Goal: Task Accomplishment & Management: Manage account settings

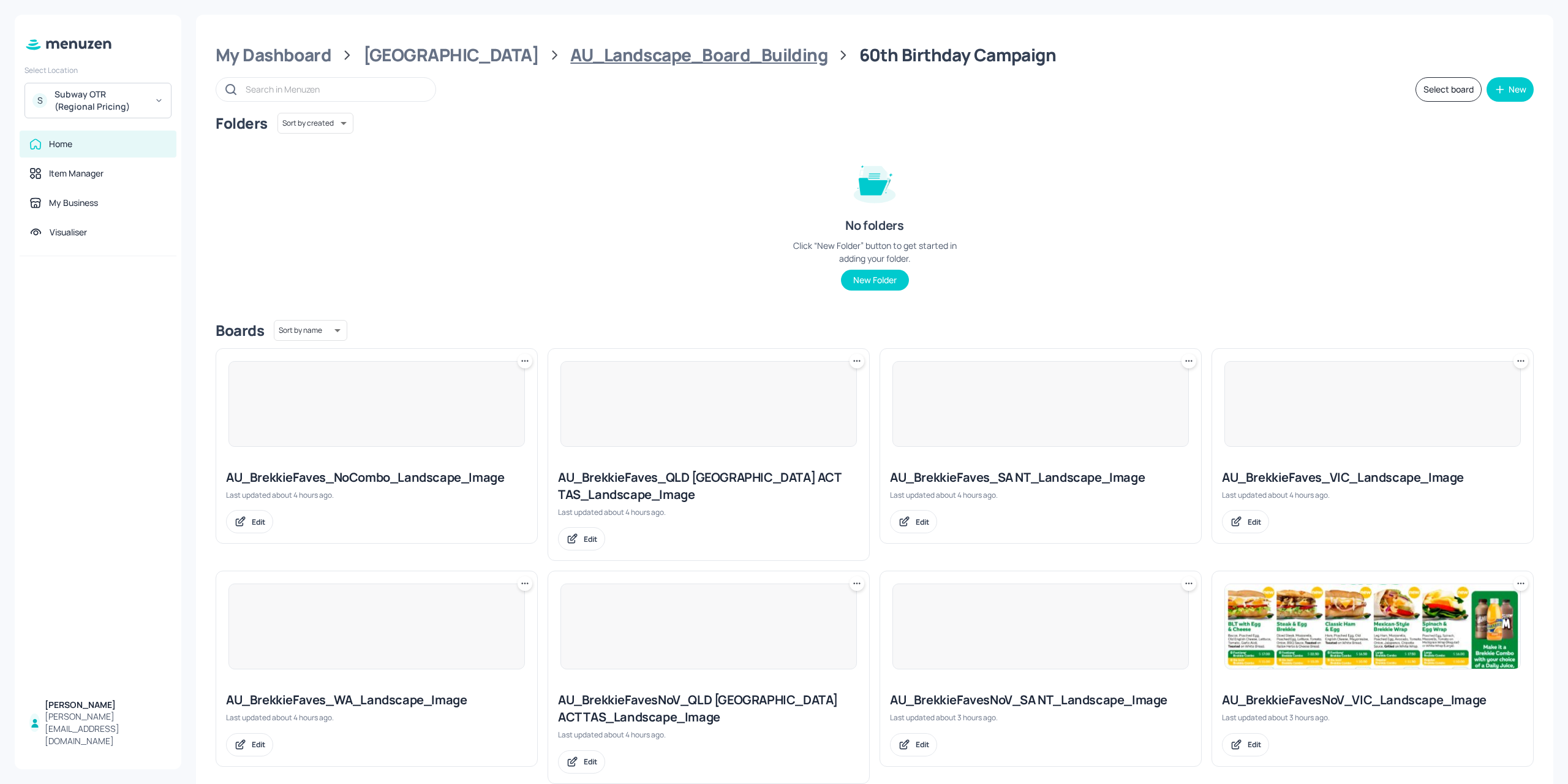
drag, startPoint x: 495, startPoint y: 52, endPoint x: 715, endPoint y: 48, distance: 220.0
click at [715, 48] on div "My Dashboard Australia AU_Landscape_Board_Building 60th Birthday Campaign" at bounding box center [874, 55] width 1318 height 22
click at [698, 65] on div "AU_Landscape_Board_Building" at bounding box center [699, 55] width 258 height 22
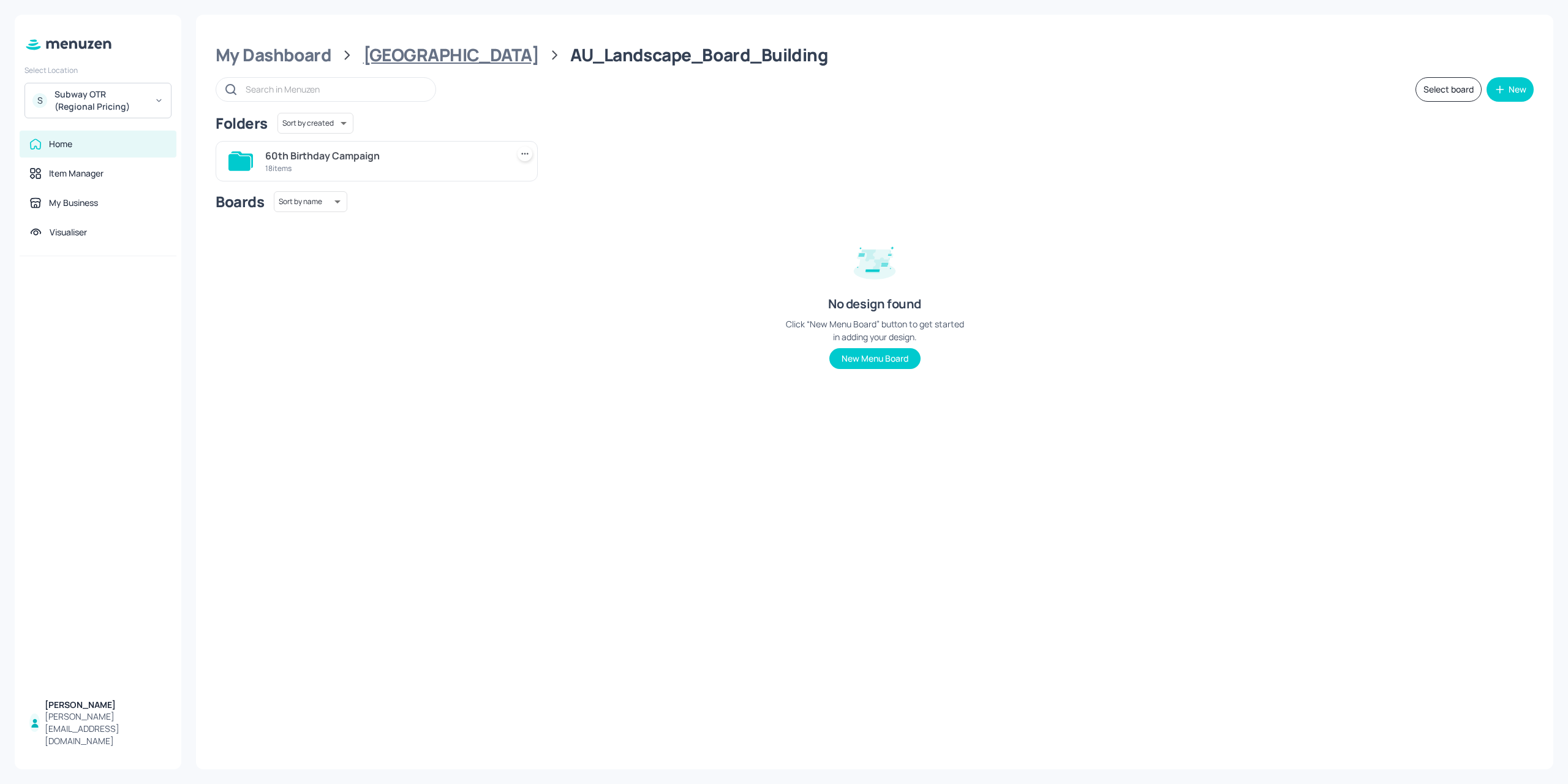
click at [394, 49] on div "Australia" at bounding box center [451, 55] width 176 height 22
drag, startPoint x: 409, startPoint y: 158, endPoint x: 545, endPoint y: 168, distance: 136.4
click at [280, 156] on div "AU_Landscape_Board_Building" at bounding box center [383, 156] width 237 height 15
click at [532, 155] on div "60th Birthday Campaign 18 items" at bounding box center [376, 161] width 322 height 40
click at [529, 153] on icon at bounding box center [524, 153] width 12 height 12
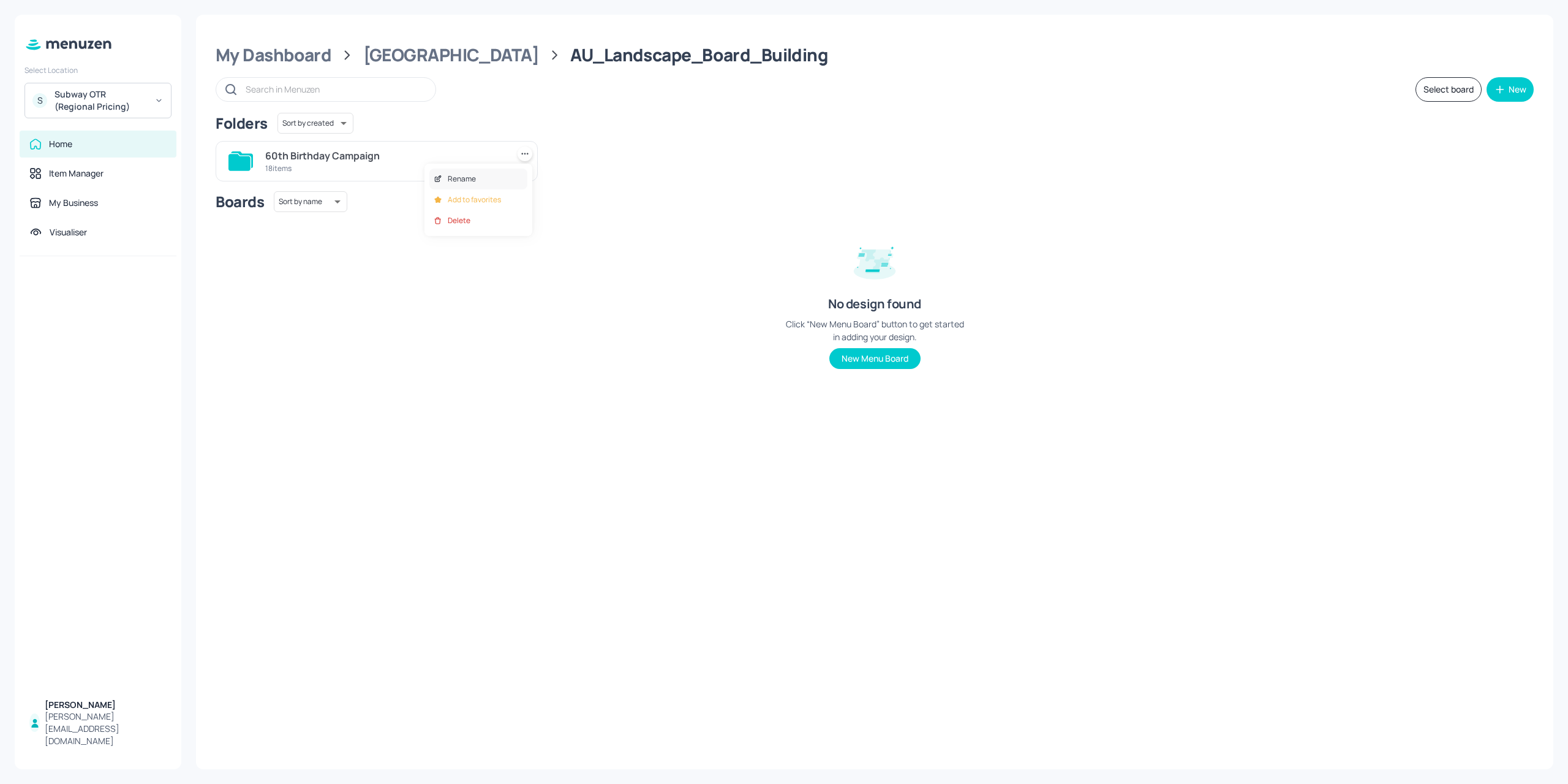
click at [475, 182] on div "Rename" at bounding box center [478, 179] width 98 height 21
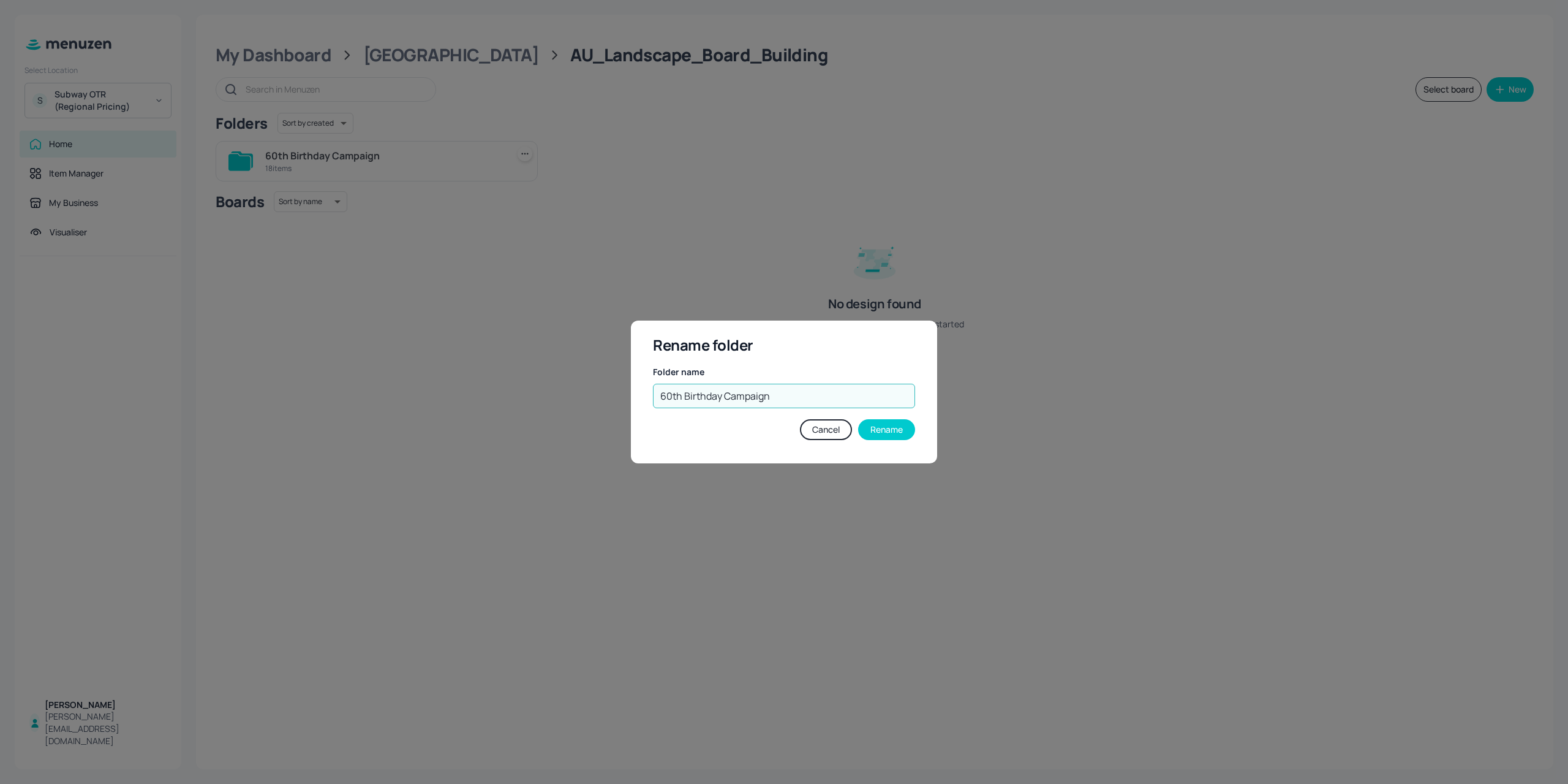
drag, startPoint x: 779, startPoint y: 400, endPoint x: 599, endPoint y: 395, distance: 180.1
click at [624, 399] on div "Rename folder Folder name 60th Birthday Campaign ​ Cancel Rename" at bounding box center [784, 392] width 1568 height 784
click at [816, 431] on button "Cancel" at bounding box center [826, 429] width 52 height 21
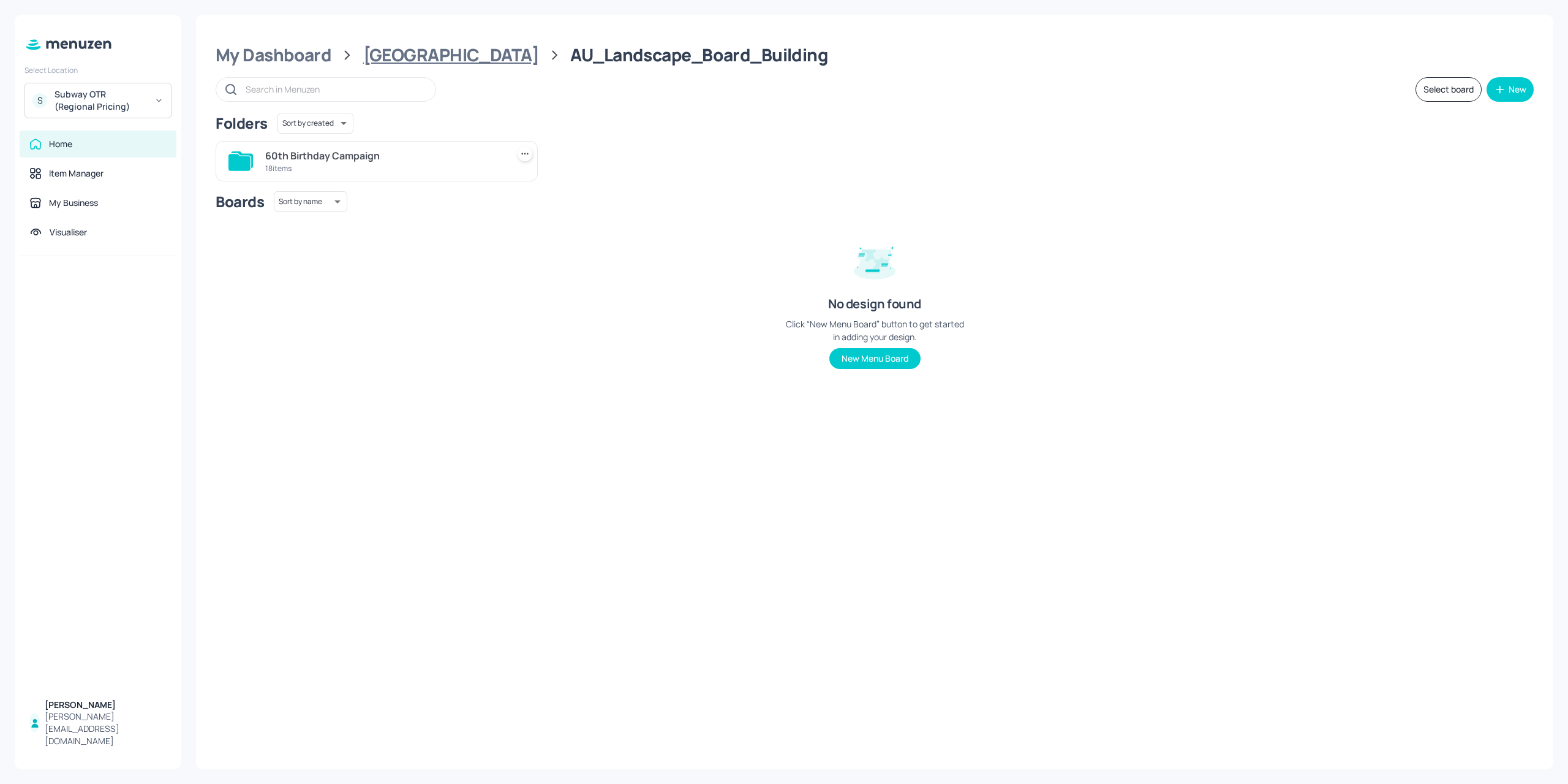
click at [397, 54] on div "[GEOGRAPHIC_DATA]" at bounding box center [451, 55] width 176 height 22
click at [529, 149] on icon at bounding box center [524, 153] width 12 height 12
click at [495, 179] on div "Rename" at bounding box center [478, 179] width 98 height 21
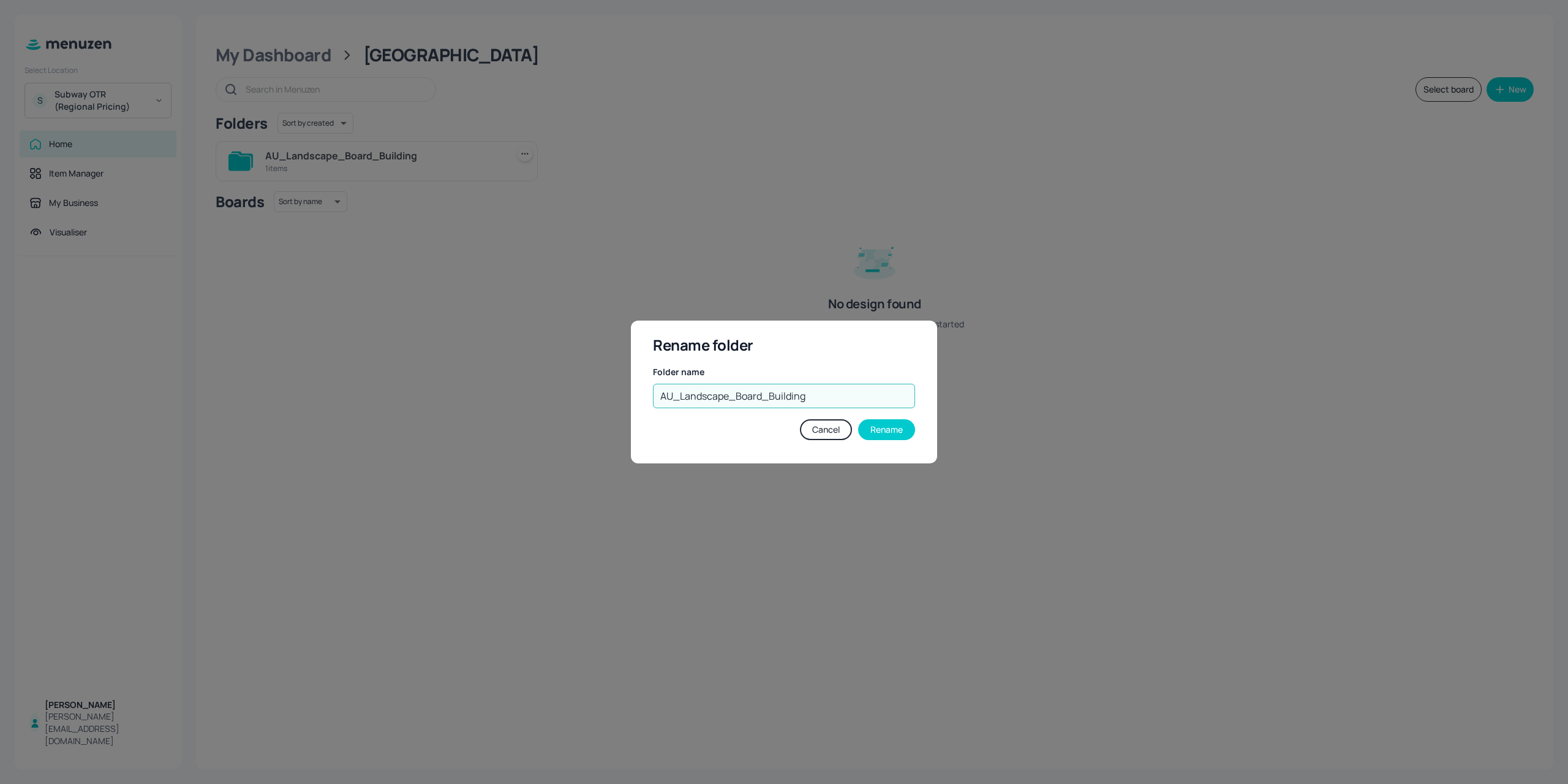
drag, startPoint x: 811, startPoint y: 394, endPoint x: 506, endPoint y: 380, distance: 305.3
click at [475, 368] on div "Rename folder Folder name AU_Landscape_Board_Building ​ Cancel Rename" at bounding box center [784, 392] width 1568 height 784
click at [1059, 407] on div "Rename folder Folder name AU_Landscape_Board_Building ​ Cancel Rename" at bounding box center [784, 392] width 1568 height 784
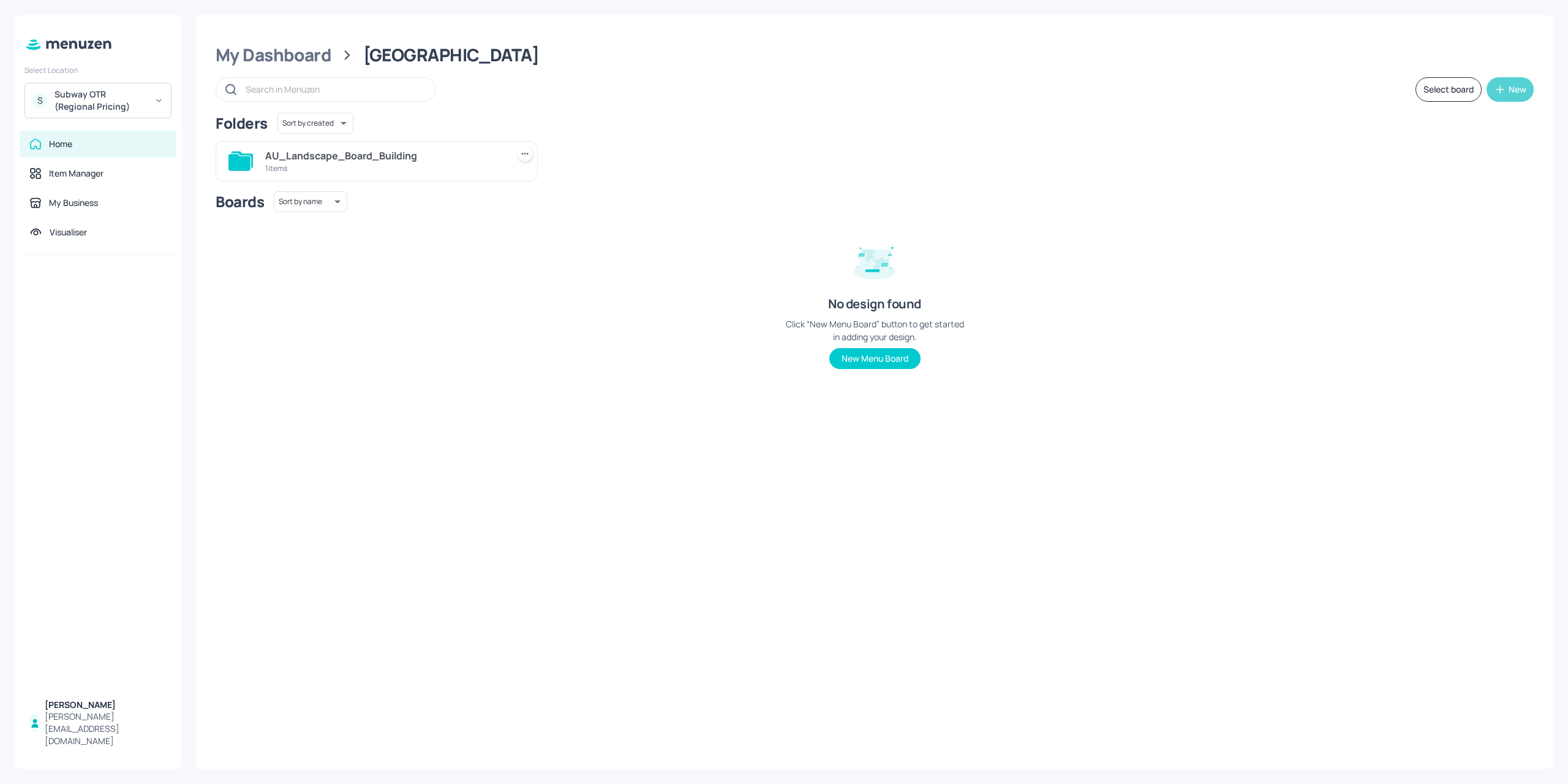
click at [1493, 96] on button "New" at bounding box center [1509, 89] width 47 height 25
click at [1478, 123] on div "Add new folder" at bounding box center [1471, 120] width 122 height 27
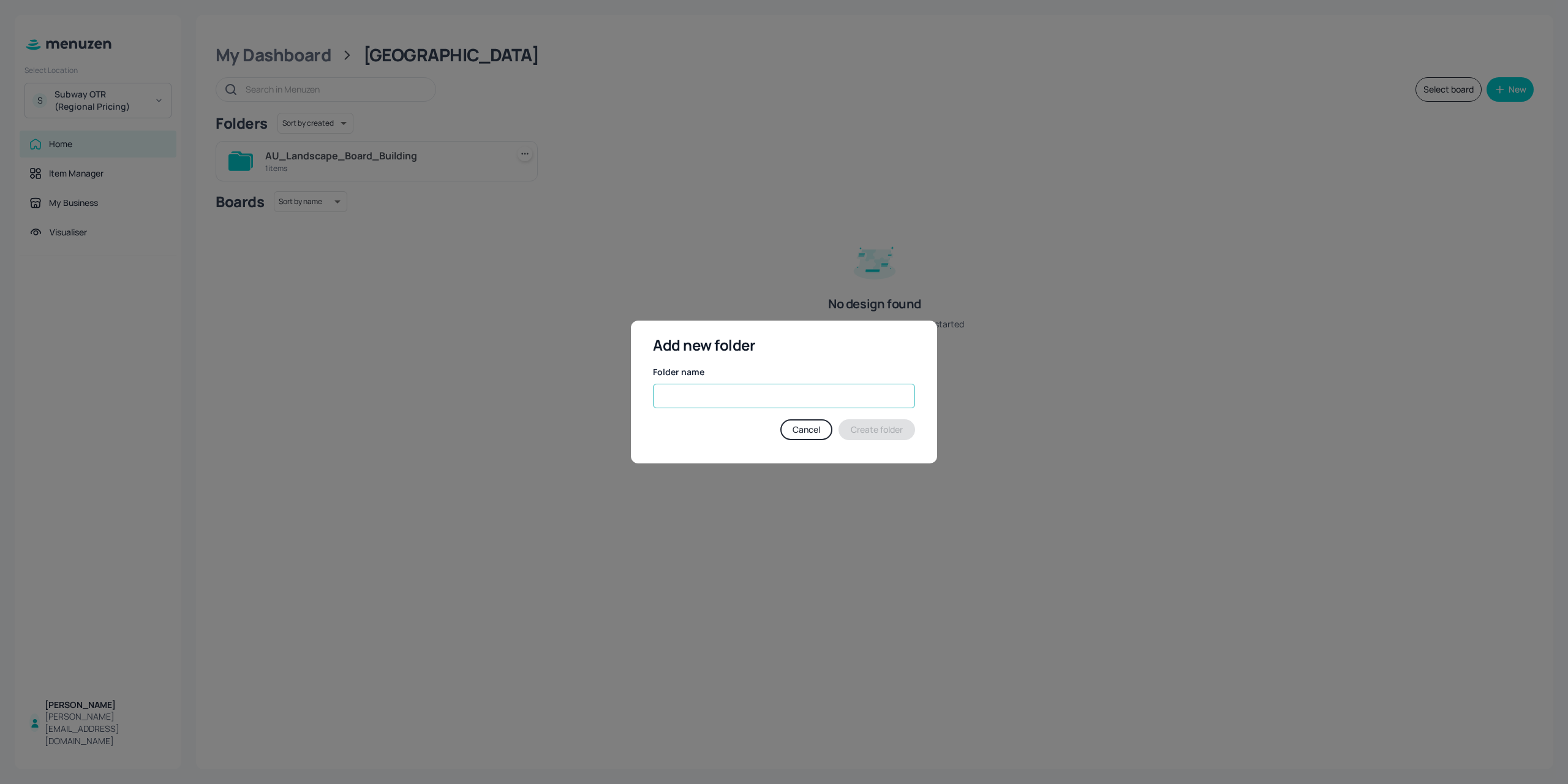
click at [720, 404] on input "text" at bounding box center [784, 396] width 262 height 25
paste input "AU_Landscape_Board_Building"
drag, startPoint x: 727, startPoint y: 400, endPoint x: 682, endPoint y: 398, distance: 45.0
click at [682, 398] on input "AU_Landscape_Board_Building" at bounding box center [784, 396] width 262 height 25
type input "AU_Portrait_Board_Building"
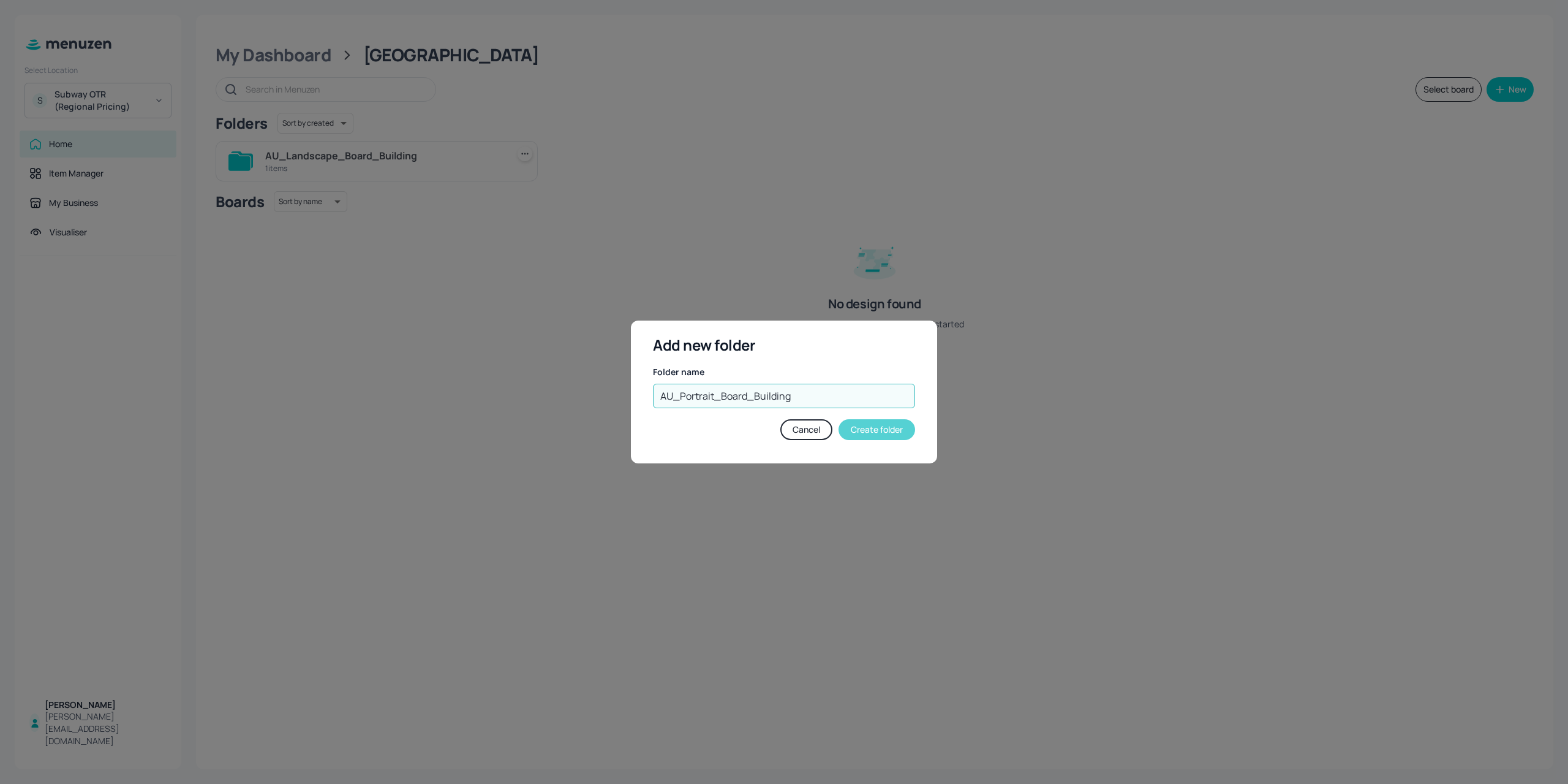
click at [867, 432] on button "Create folder" at bounding box center [876, 429] width 76 height 21
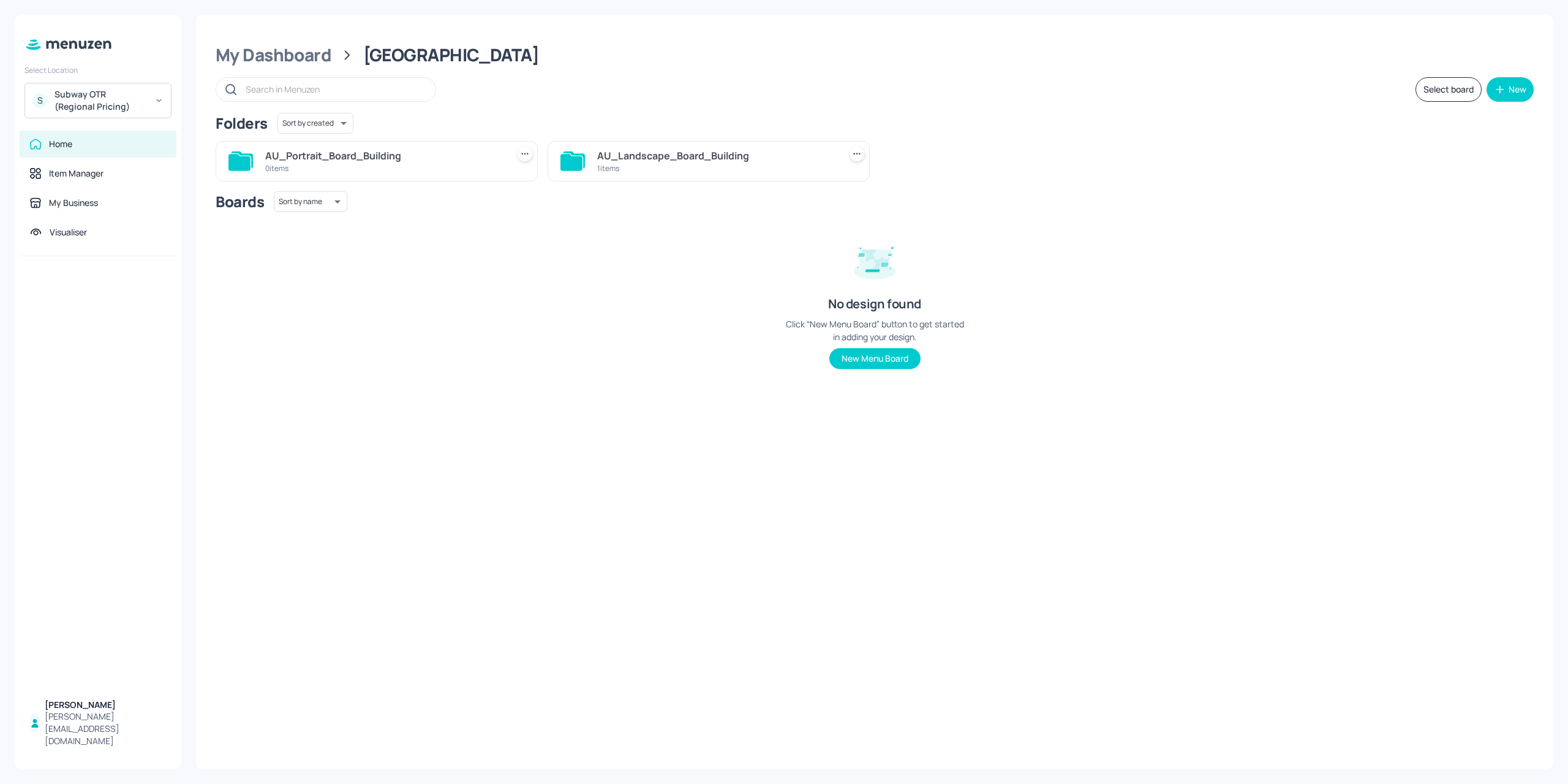
click at [624, 163] on div "1 items" at bounding box center [715, 167] width 237 height 10
click at [530, 153] on icon at bounding box center [524, 153] width 12 height 12
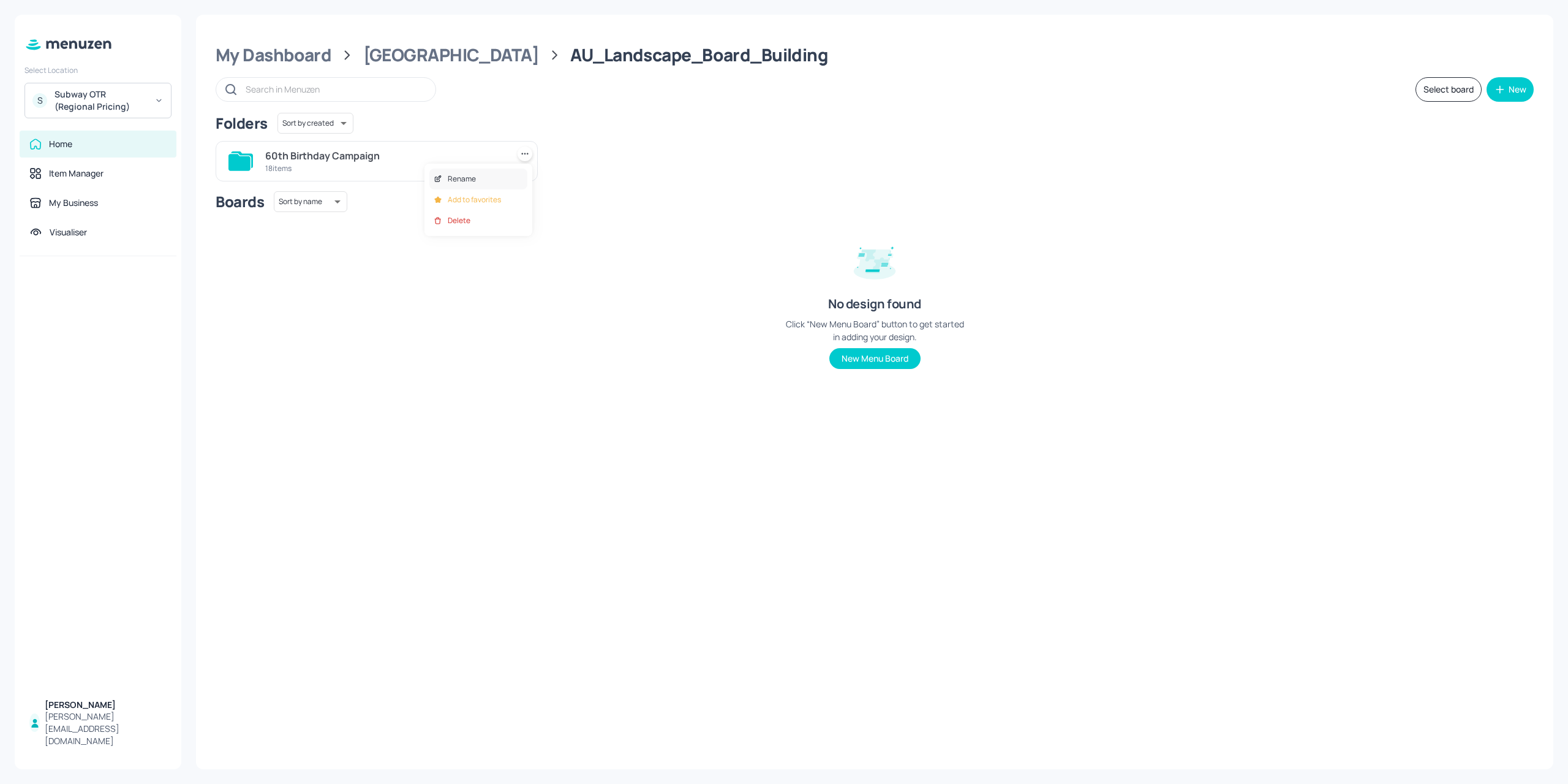
click at [510, 174] on div "Rename" at bounding box center [478, 179] width 98 height 21
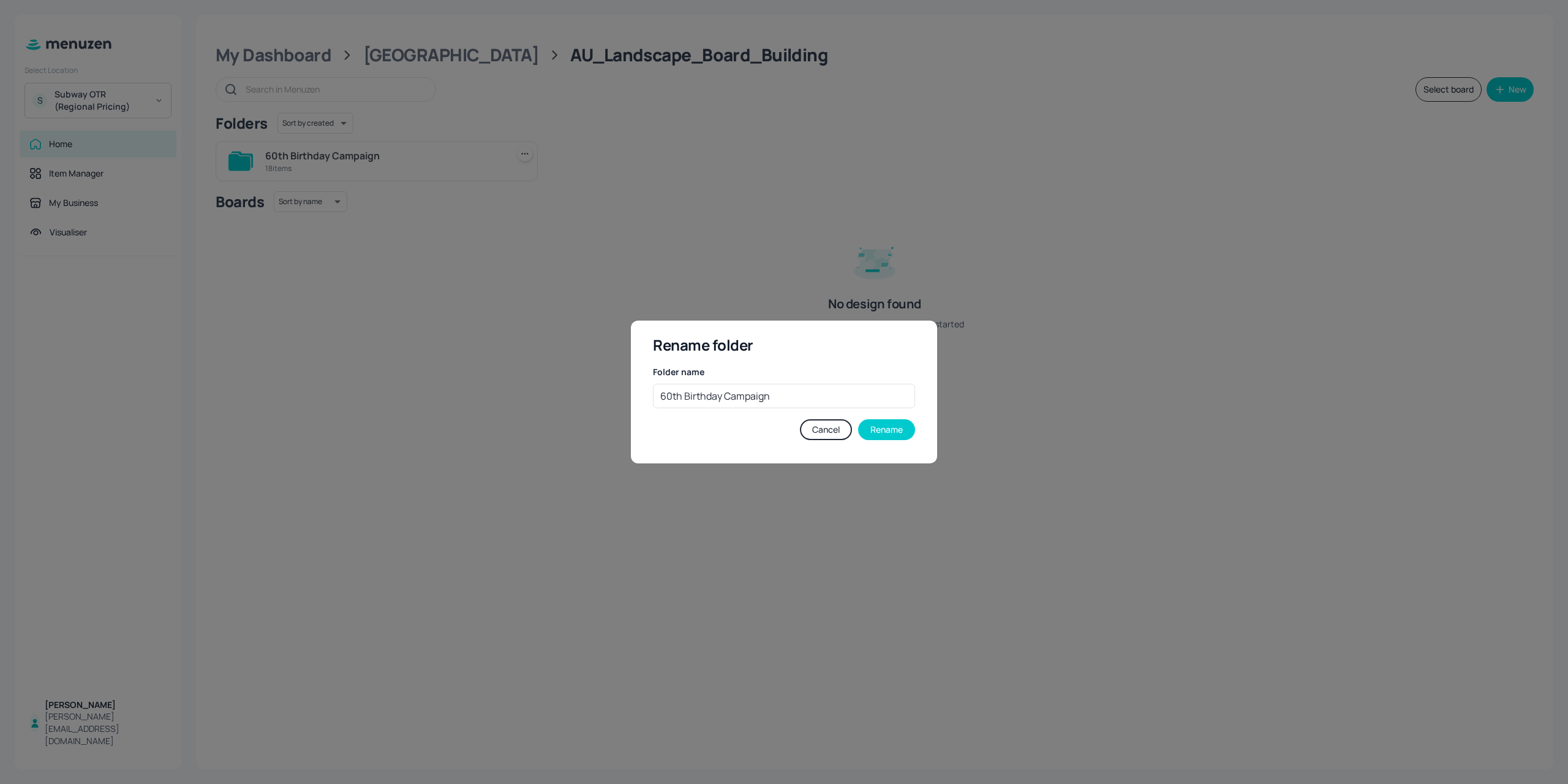
drag, startPoint x: 830, startPoint y: 395, endPoint x: 409, endPoint y: 400, distance: 421.0
click at [409, 400] on div "Rename folder Folder name 60th Birthday Campaign ​ Cancel Rename" at bounding box center [784, 392] width 1568 height 784
click at [813, 429] on button "Cancel" at bounding box center [826, 429] width 52 height 21
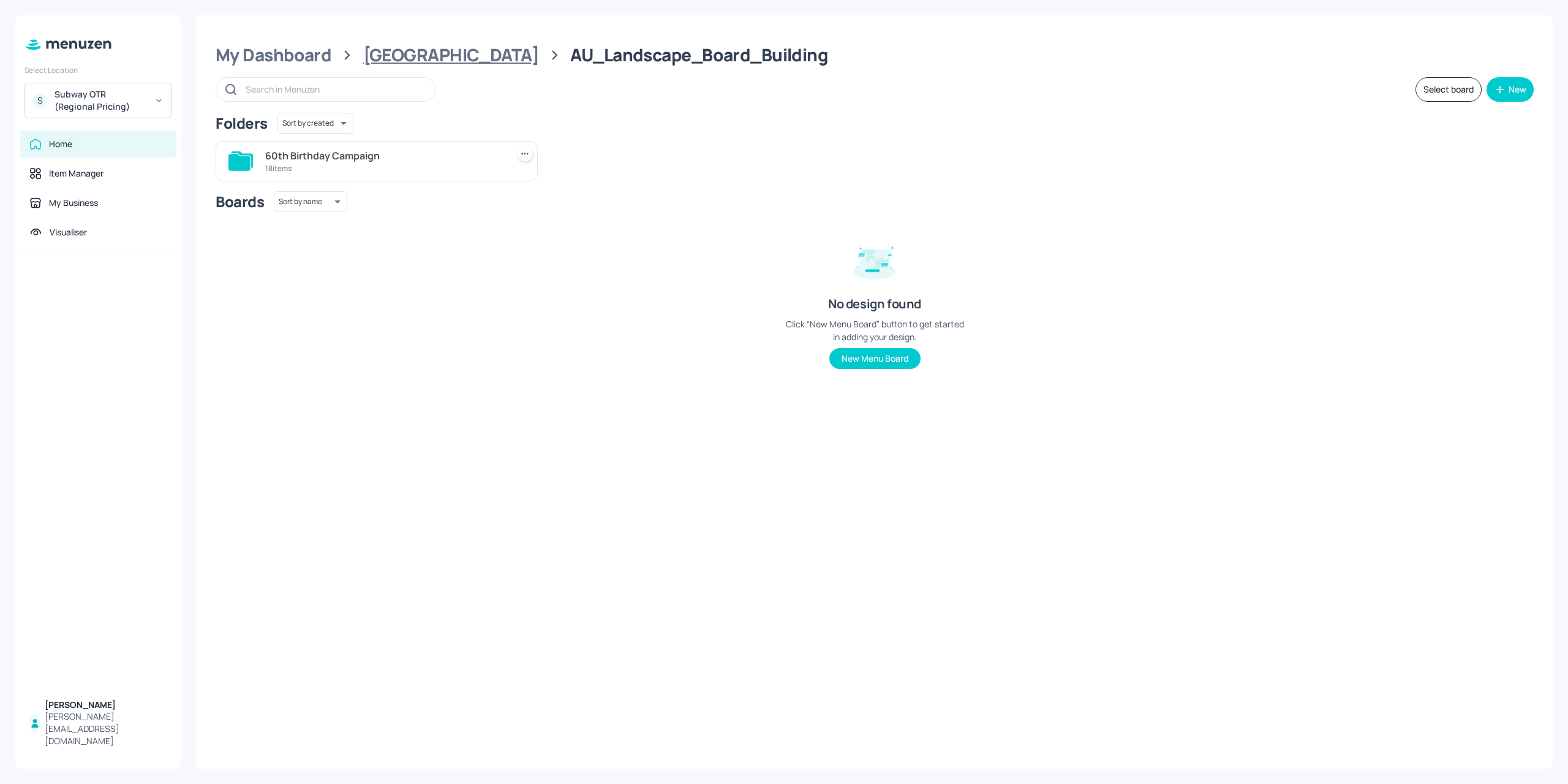
click at [431, 56] on div "[GEOGRAPHIC_DATA]" at bounding box center [451, 55] width 176 height 22
click at [374, 164] on div "0 items" at bounding box center [383, 167] width 237 height 10
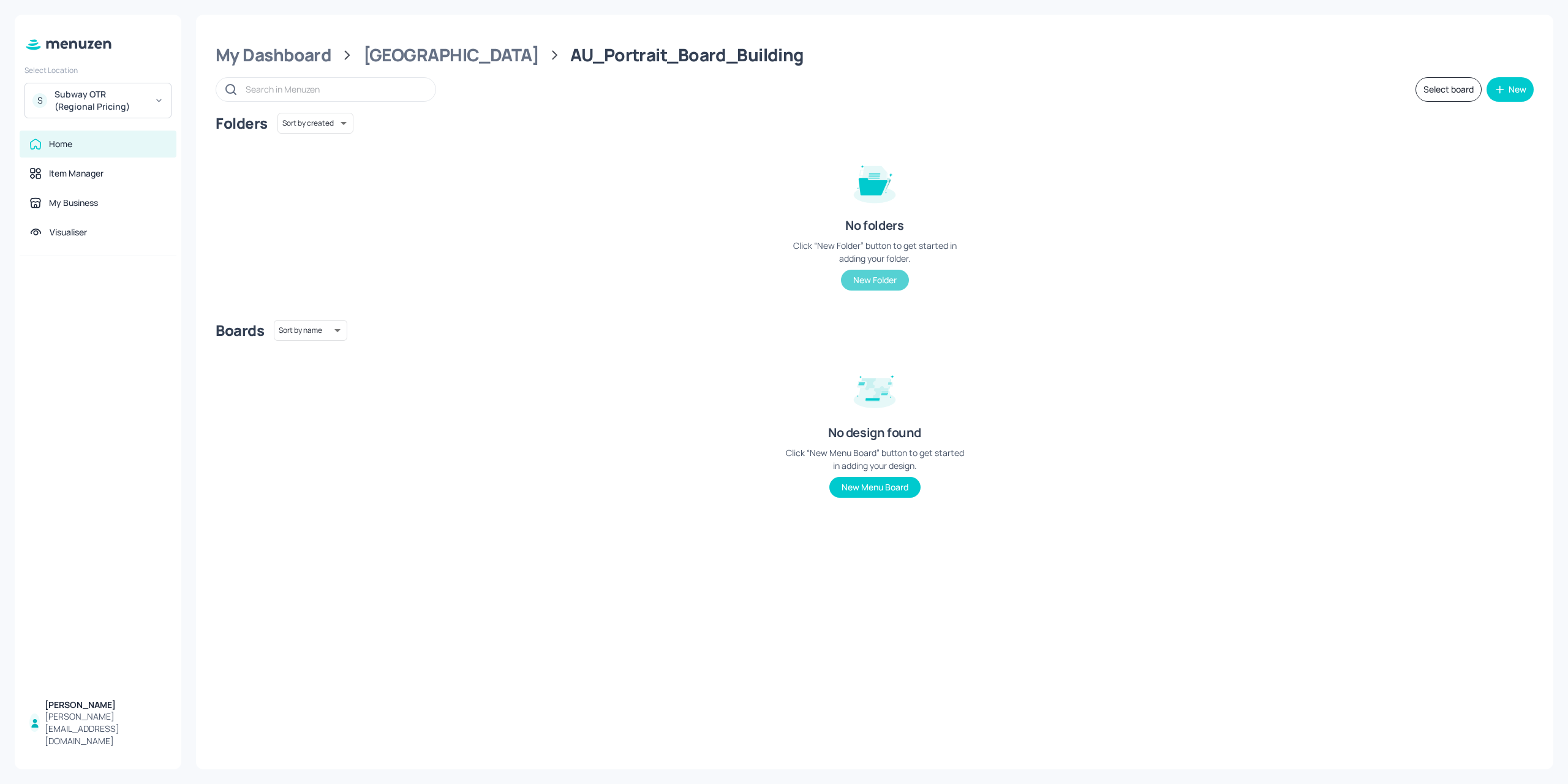
click at [876, 283] on button "New Folder" at bounding box center [875, 280] width 68 height 21
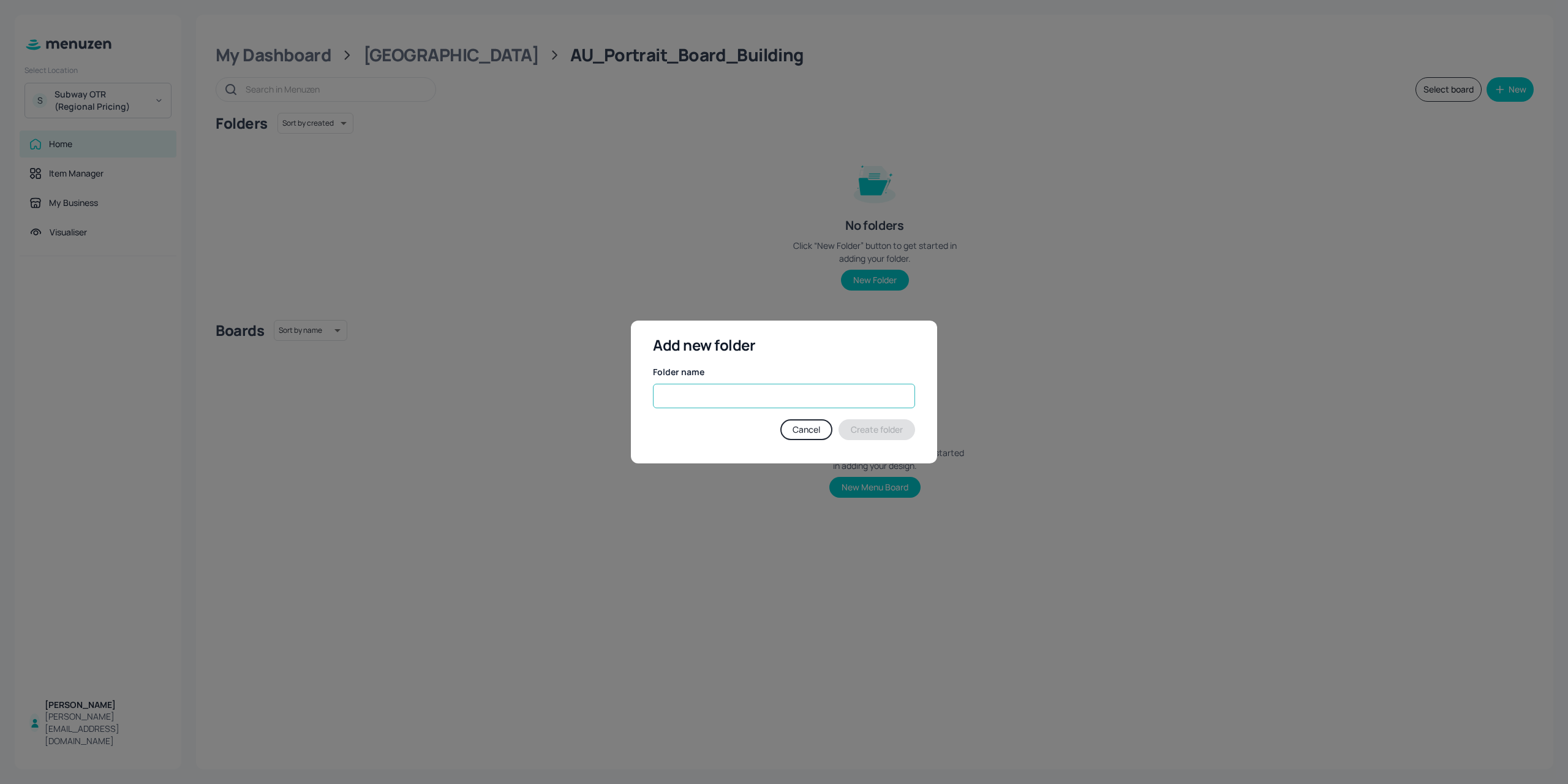
drag, startPoint x: 716, startPoint y: 395, endPoint x: 723, endPoint y: 400, distance: 8.6
click at [716, 395] on input "text" at bounding box center [784, 396] width 262 height 25
click at [784, 398] on input "text" at bounding box center [784, 396] width 262 height 25
click at [756, 392] on input "text" at bounding box center [784, 396] width 262 height 25
click at [729, 393] on input "text" at bounding box center [784, 396] width 262 height 25
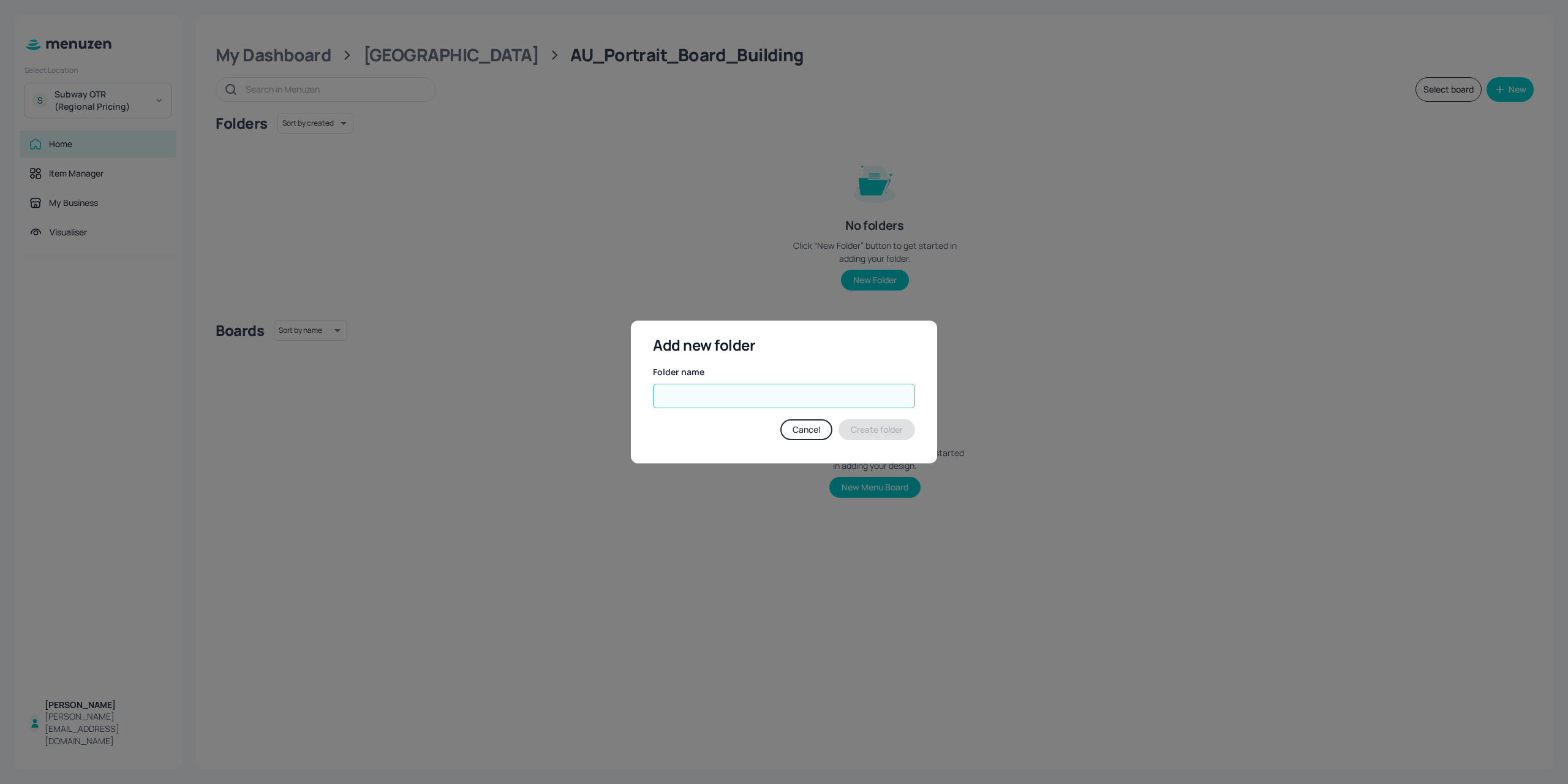
paste input "60th Birthday Campaign"
type input "60th Birthday Campaign"
click at [880, 428] on button "Create folder" at bounding box center [876, 429] width 76 height 21
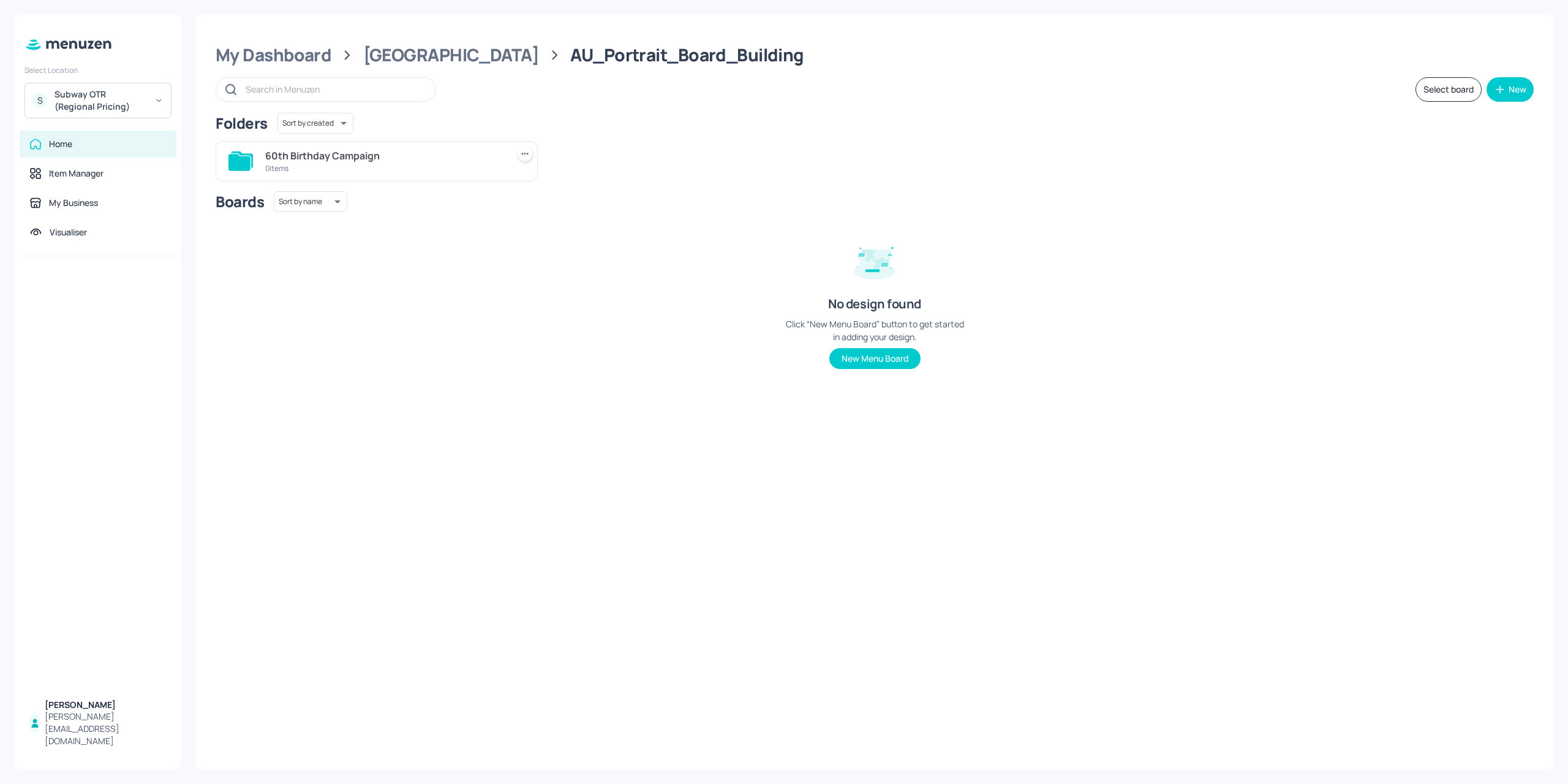
click at [142, 104] on div "Subway OTR (Regional Pricing)" at bounding box center [100, 100] width 93 height 25
click at [104, 162] on div "Subway OTR (Metro)" at bounding box center [91, 162] width 70 height 7
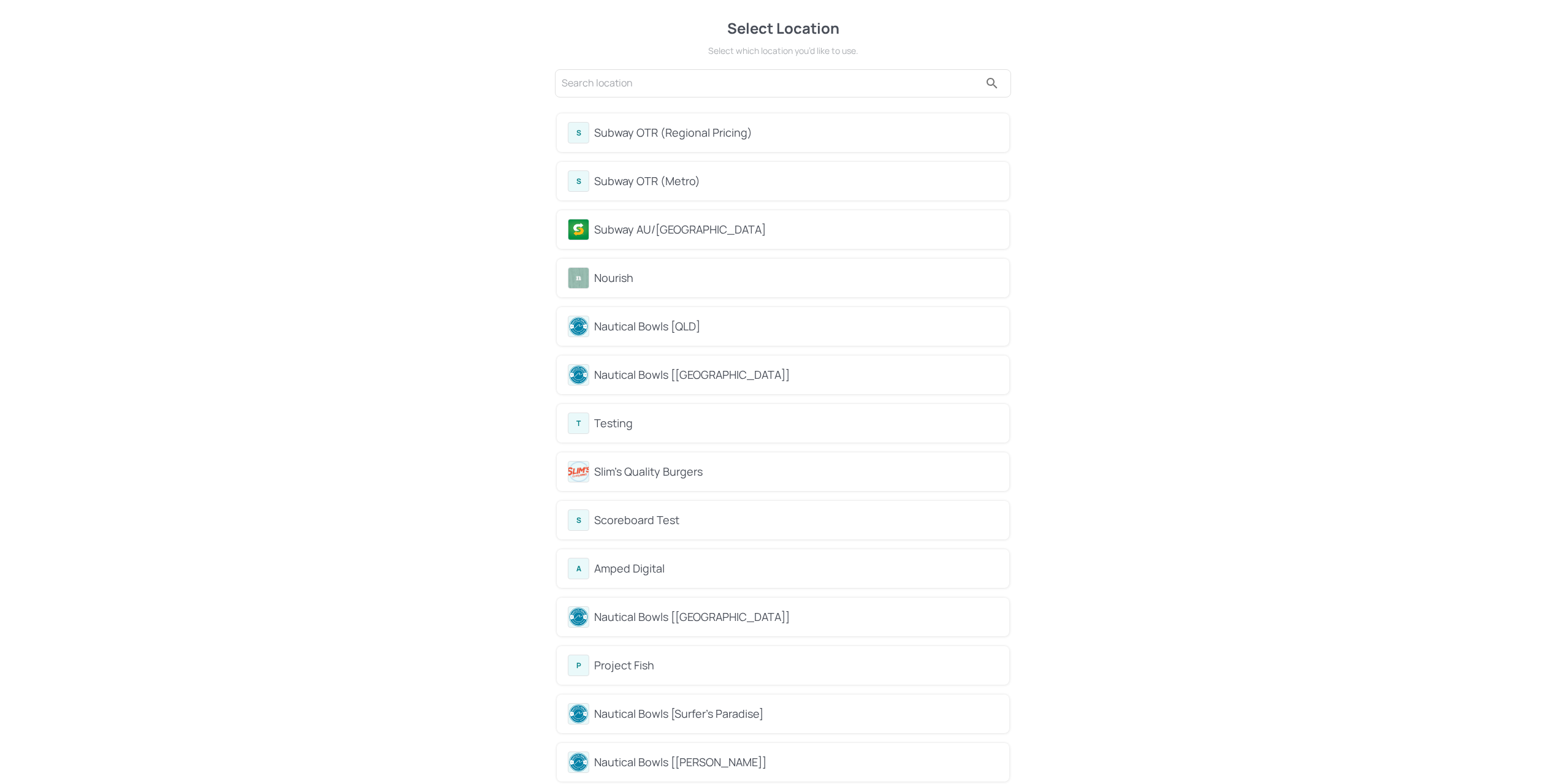
click at [667, 226] on div "Subway AU/[GEOGRAPHIC_DATA]" at bounding box center [795, 229] width 404 height 17
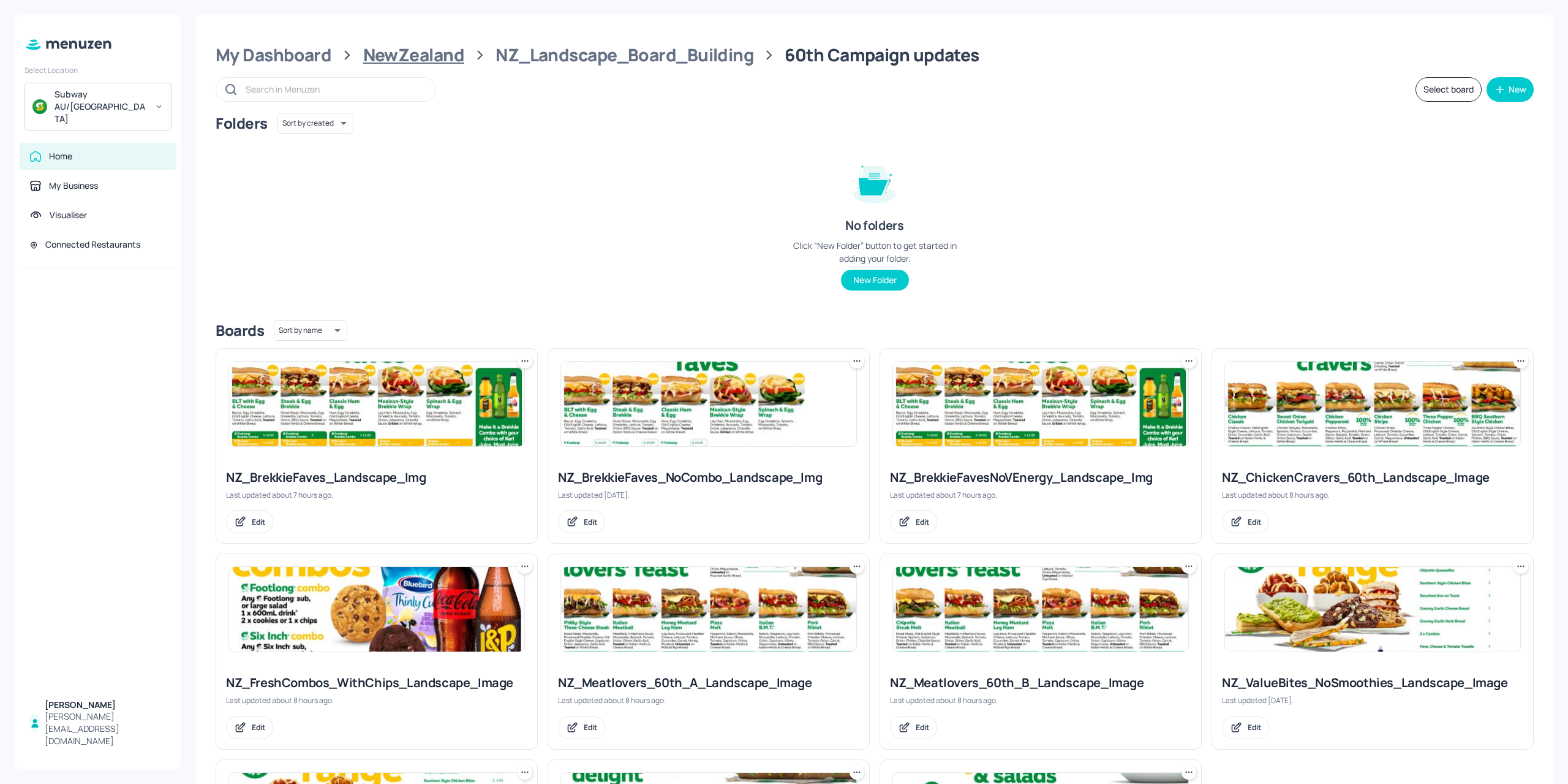
click at [441, 63] on div "NewZealand" at bounding box center [414, 55] width 101 height 22
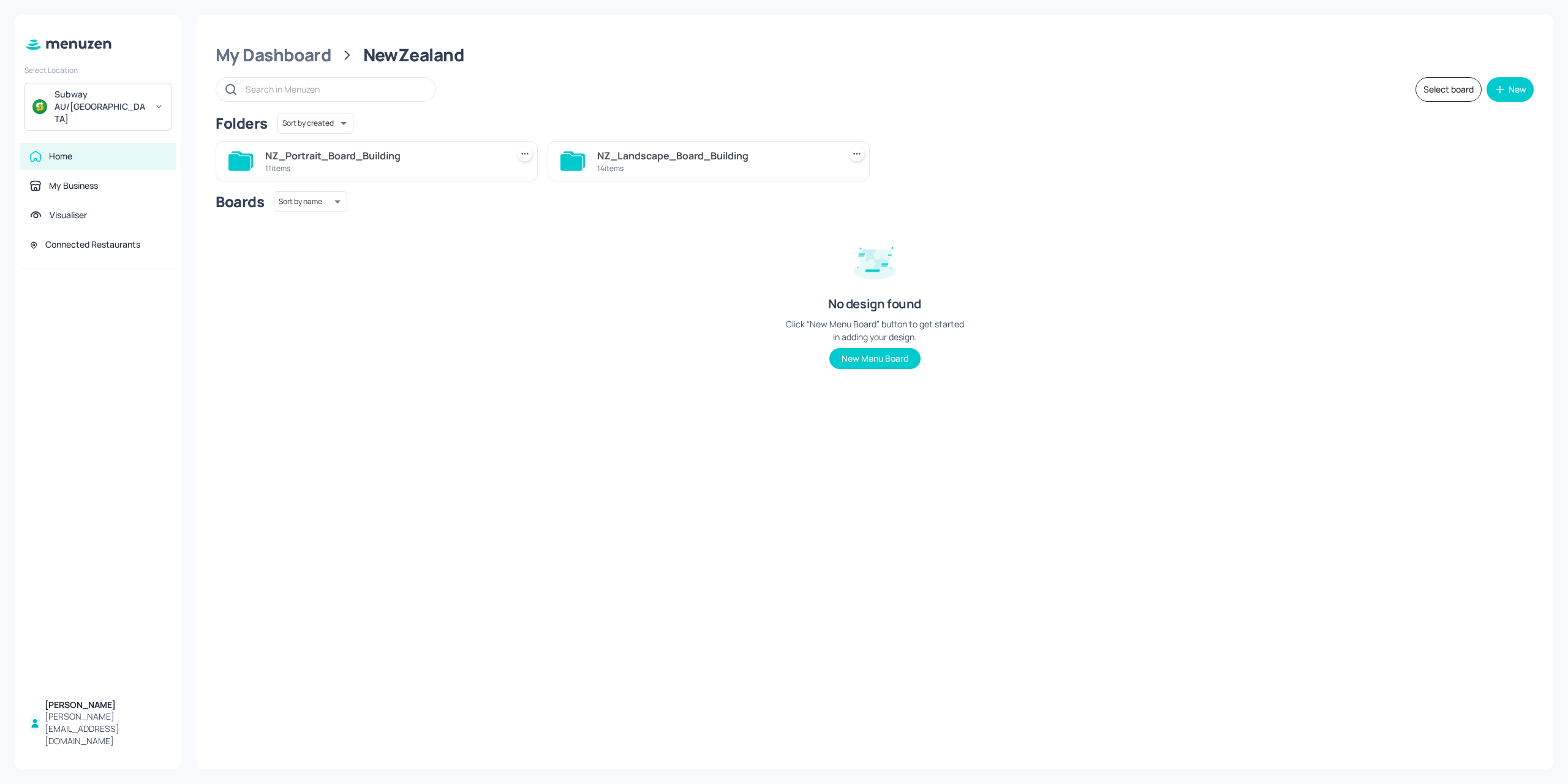
click at [120, 83] on div "Subway AU/[GEOGRAPHIC_DATA]" at bounding box center [98, 107] width 147 height 48
drag, startPoint x: 250, startPoint y: 65, endPoint x: 261, endPoint y: 56, distance: 14.2
click at [250, 65] on div at bounding box center [784, 392] width 1568 height 784
click at [267, 51] on div "S Subway OTR (Metro) S Subway OTR (Regional Pricing) Nourish Nautical Bowls [QL…" at bounding box center [784, 392] width 1568 height 784
click at [269, 52] on div "My Dashboard" at bounding box center [273, 55] width 116 height 22
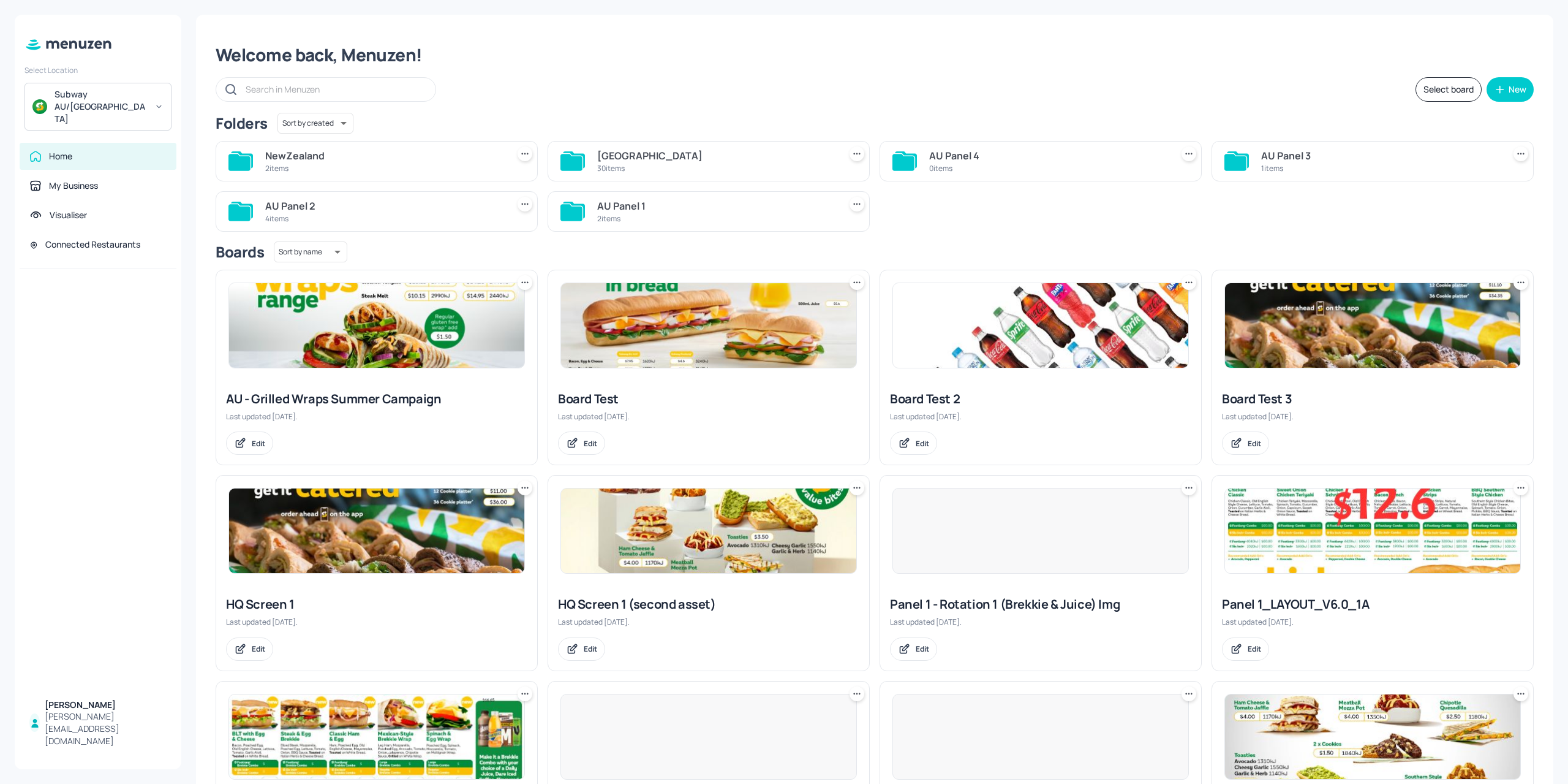
click at [681, 168] on div "30 items" at bounding box center [715, 167] width 237 height 10
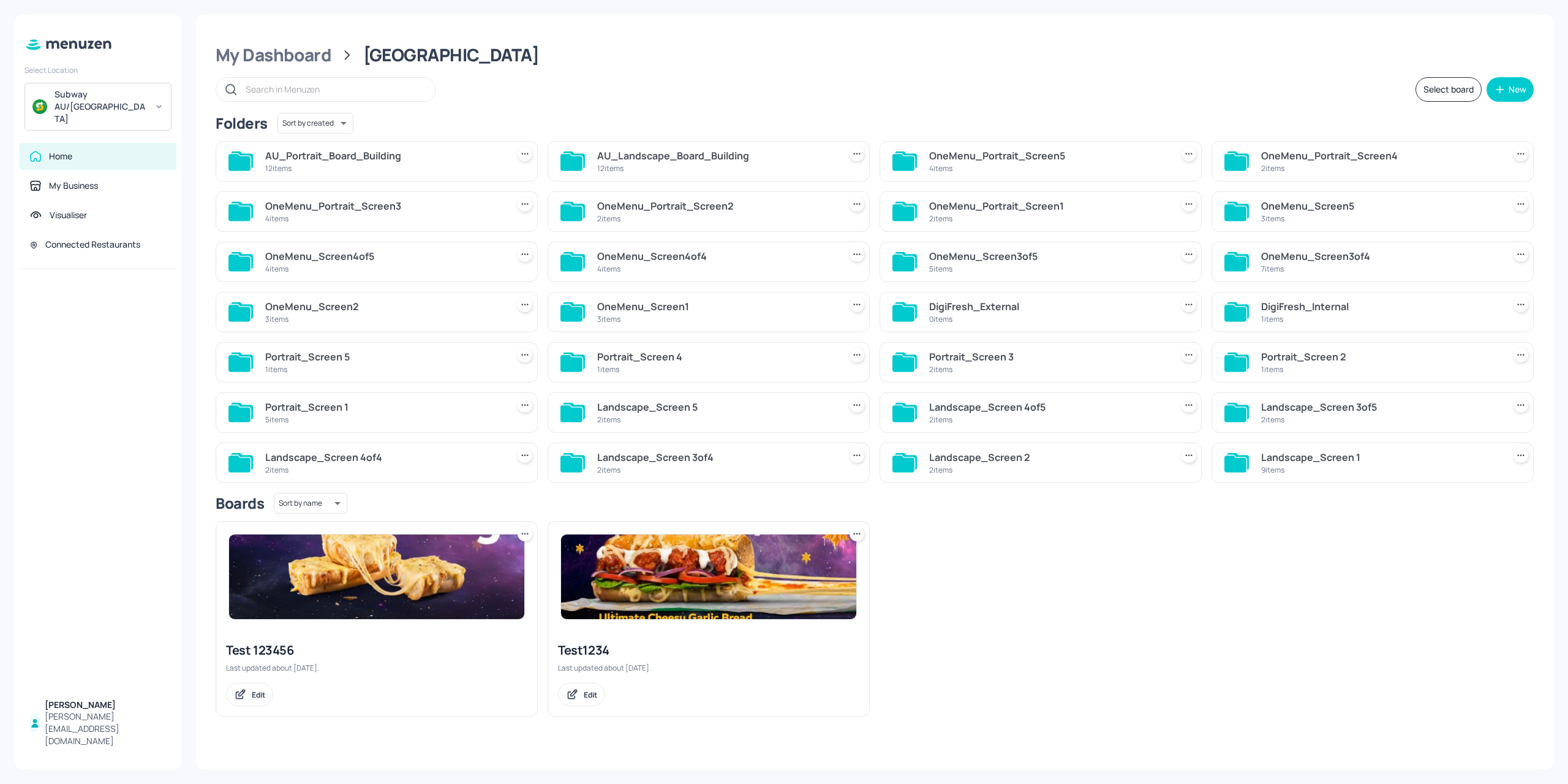
click at [441, 165] on div "12 items" at bounding box center [383, 167] width 237 height 10
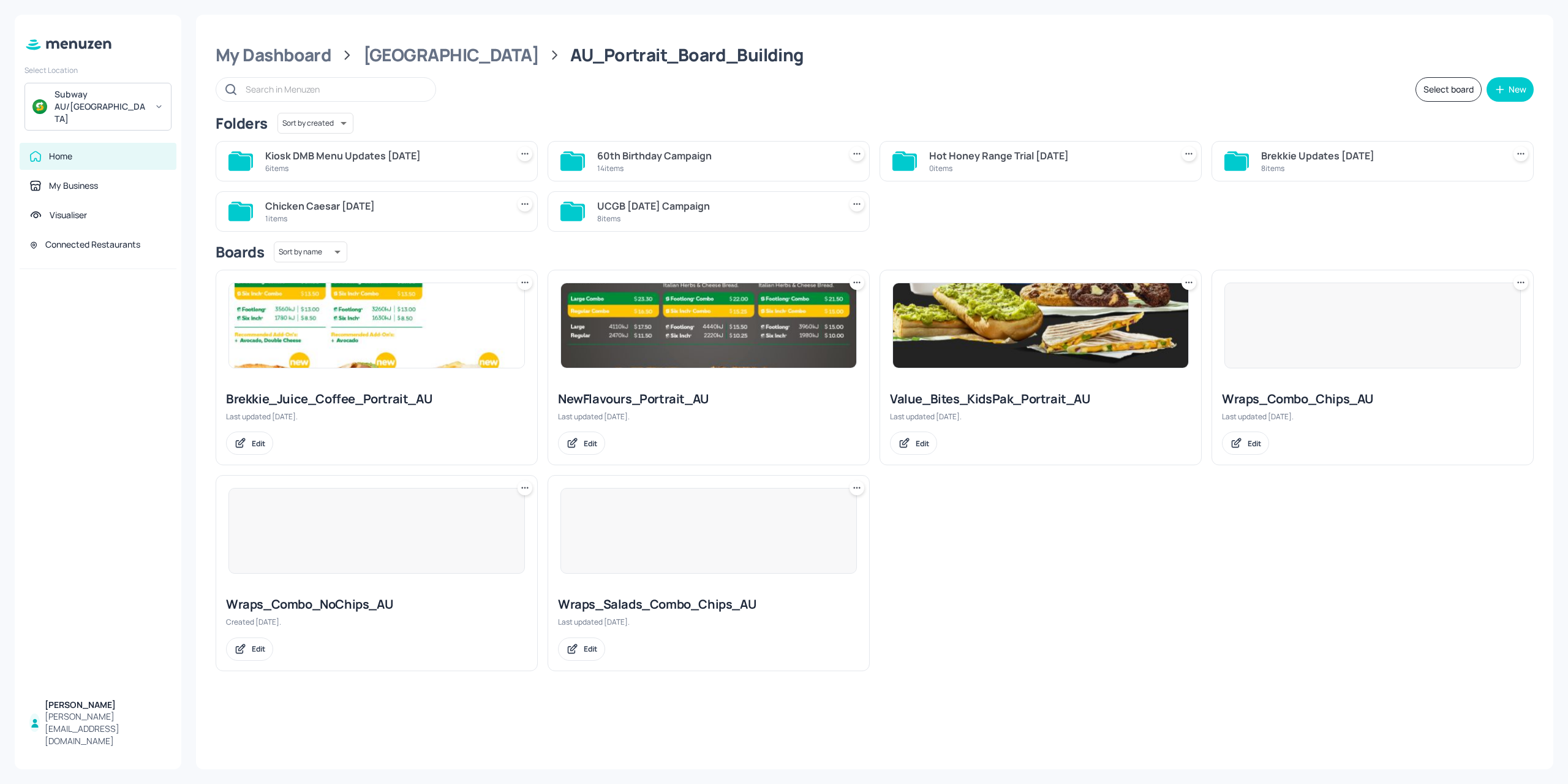
click at [736, 165] on div "14 items" at bounding box center [715, 167] width 237 height 10
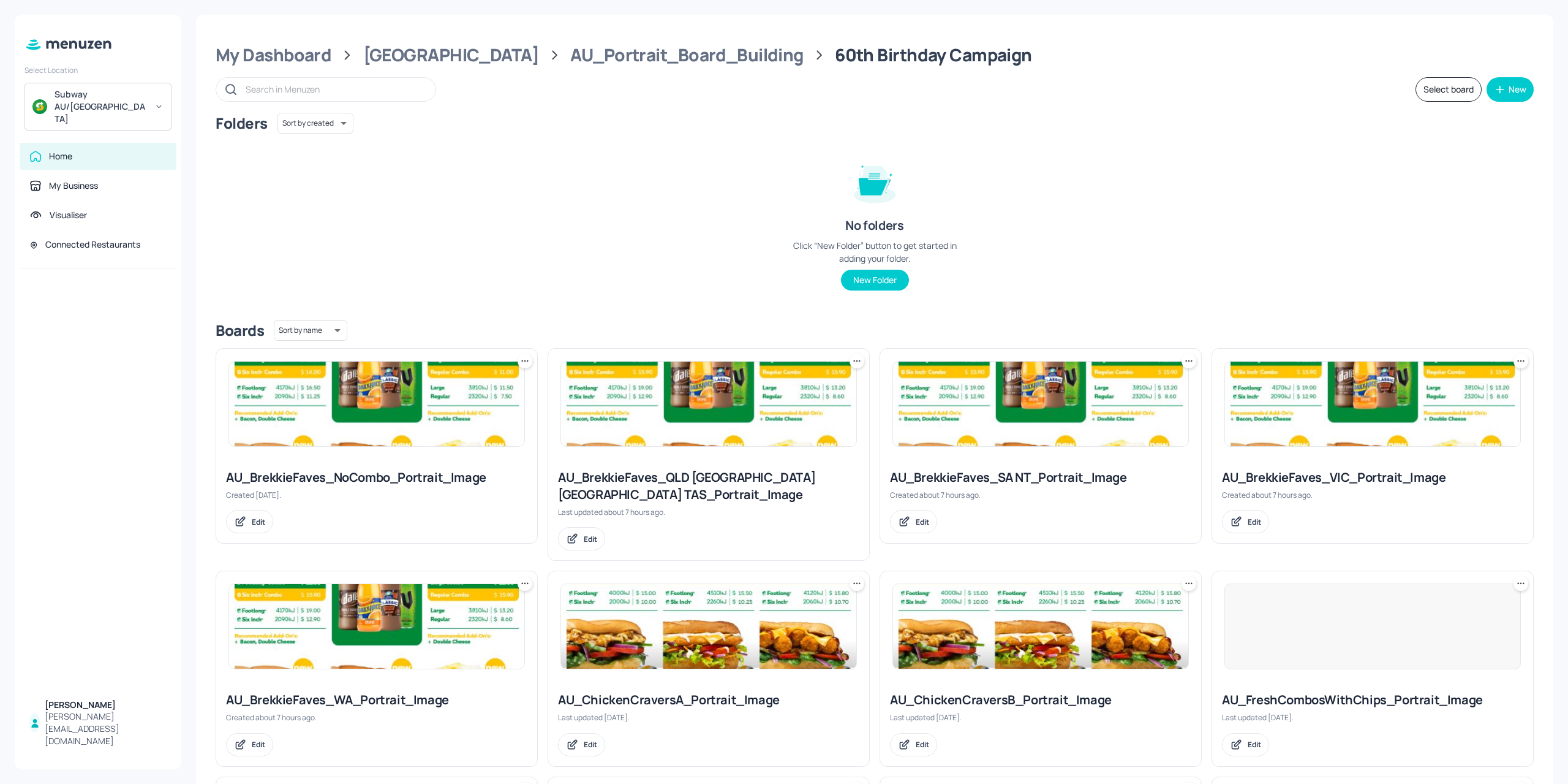
click at [131, 502] on div at bounding box center [97, 479] width 166 height 421
click at [66, 454] on div at bounding box center [97, 479] width 166 height 421
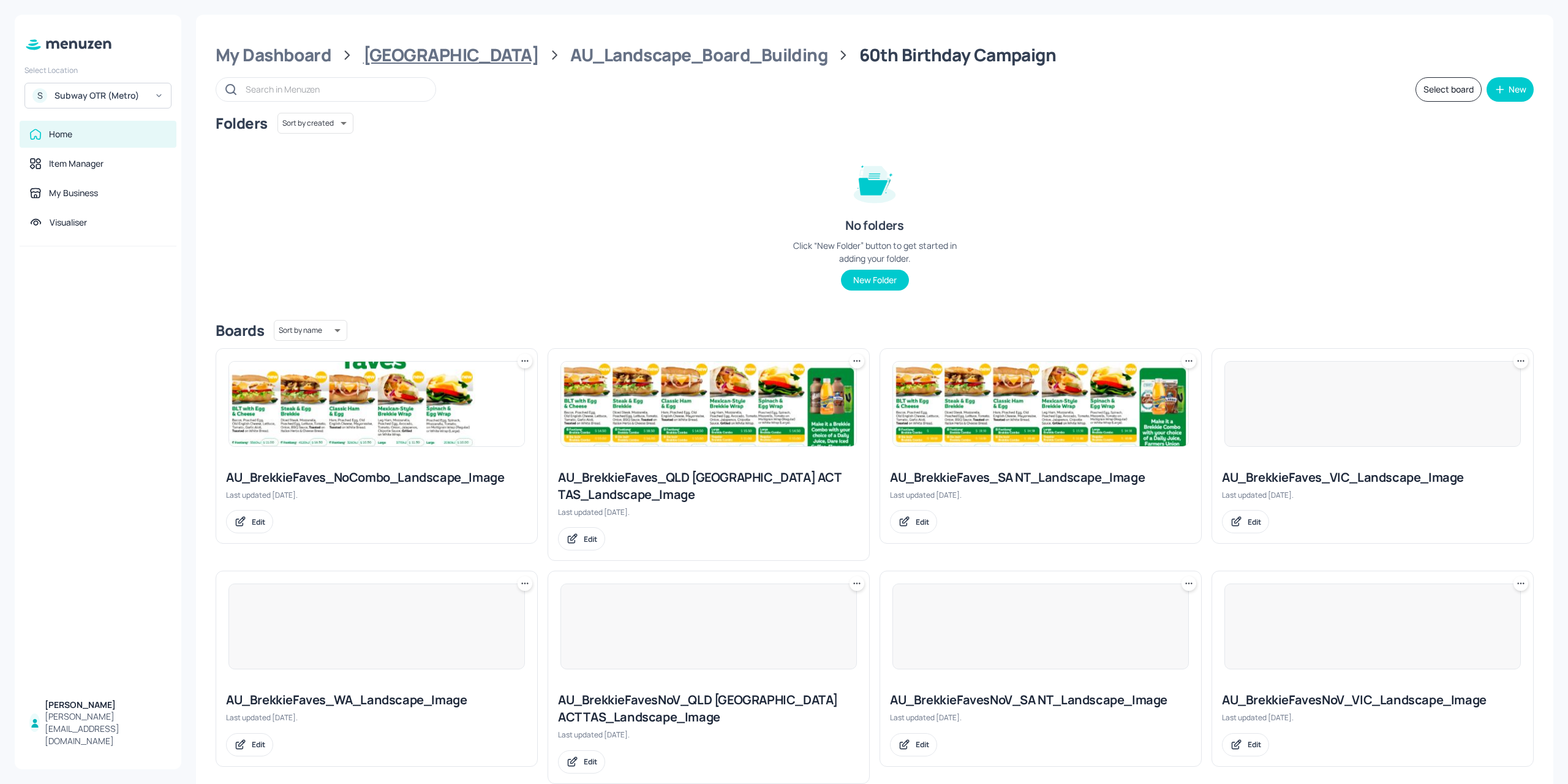
click at [389, 58] on div "[GEOGRAPHIC_DATA]" at bounding box center [451, 55] width 176 height 22
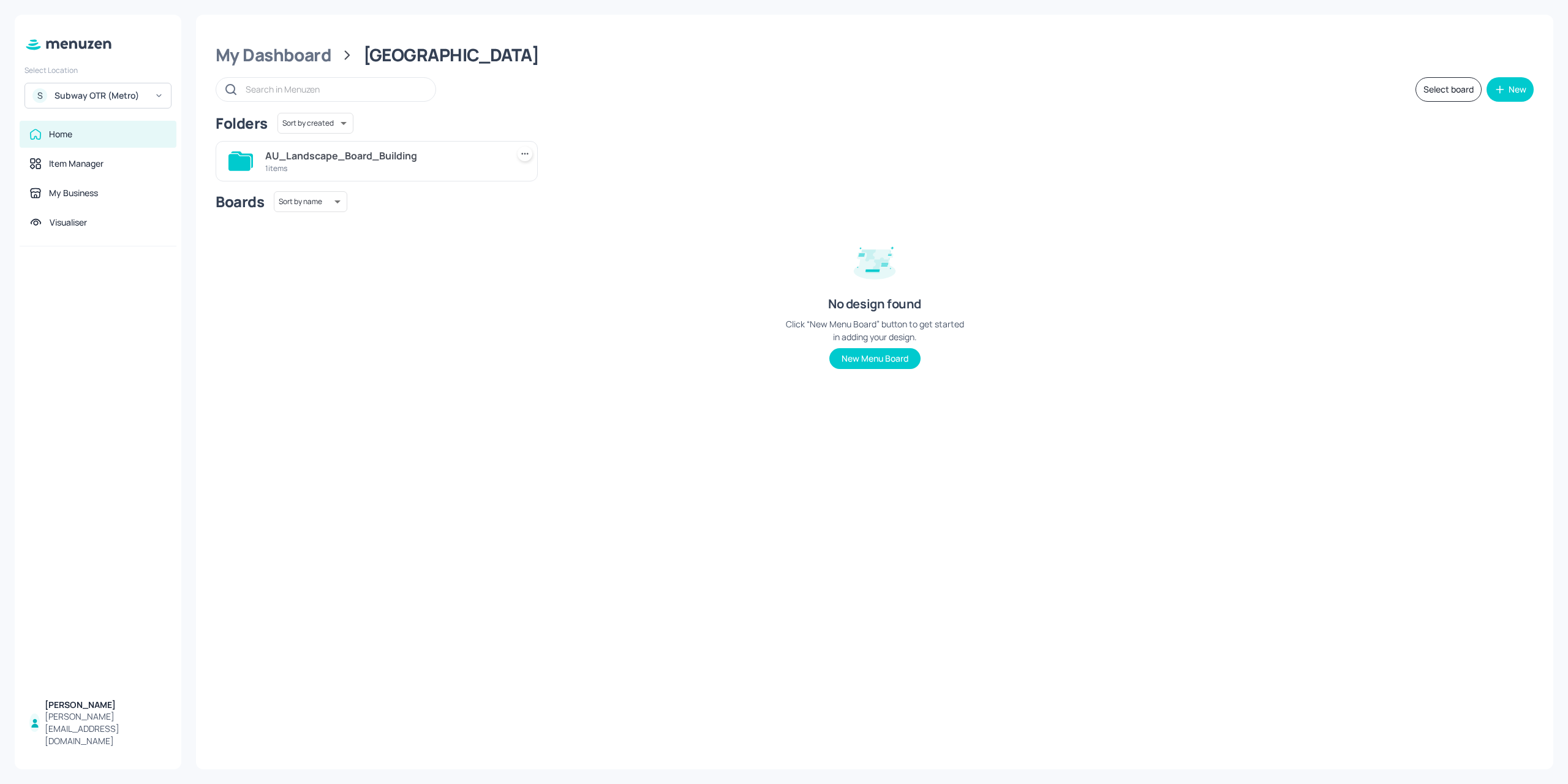
drag, startPoint x: 889, startPoint y: 359, endPoint x: 1559, endPoint y: 85, distance: 723.9
click at [1567, 98] on html "Select Location S Subway OTR (Metro) Home Item Manager My Business Visualiser P…" at bounding box center [784, 392] width 1568 height 784
click at [1511, 91] on div "New" at bounding box center [1516, 89] width 17 height 8
click at [1472, 121] on div "Add new folder" at bounding box center [1471, 120] width 122 height 27
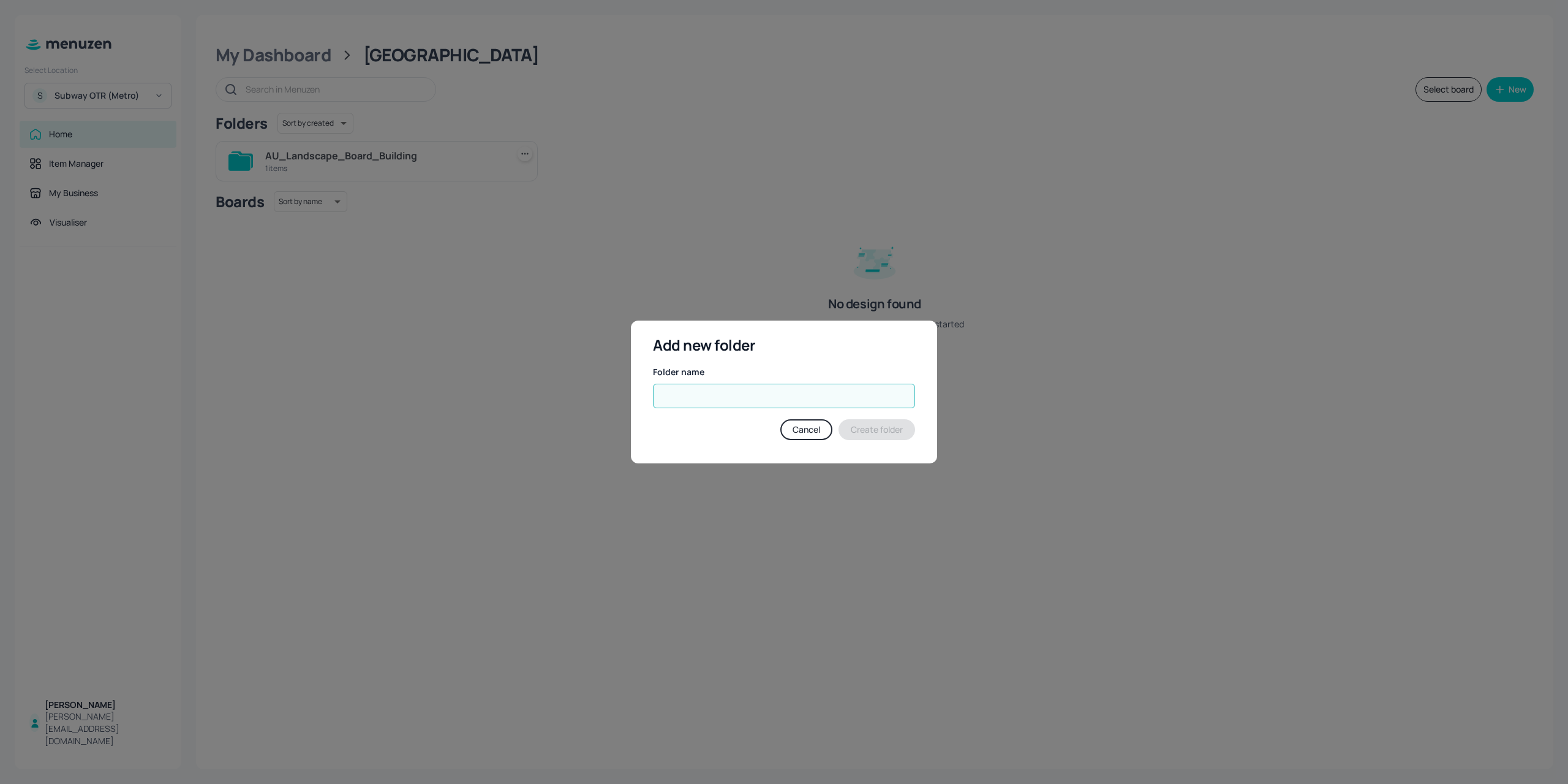
click at [668, 393] on input "text" at bounding box center [784, 396] width 262 height 25
type input "AU_Portrait_Board_Building"
click at [870, 423] on button "Create folder" at bounding box center [876, 429] width 76 height 21
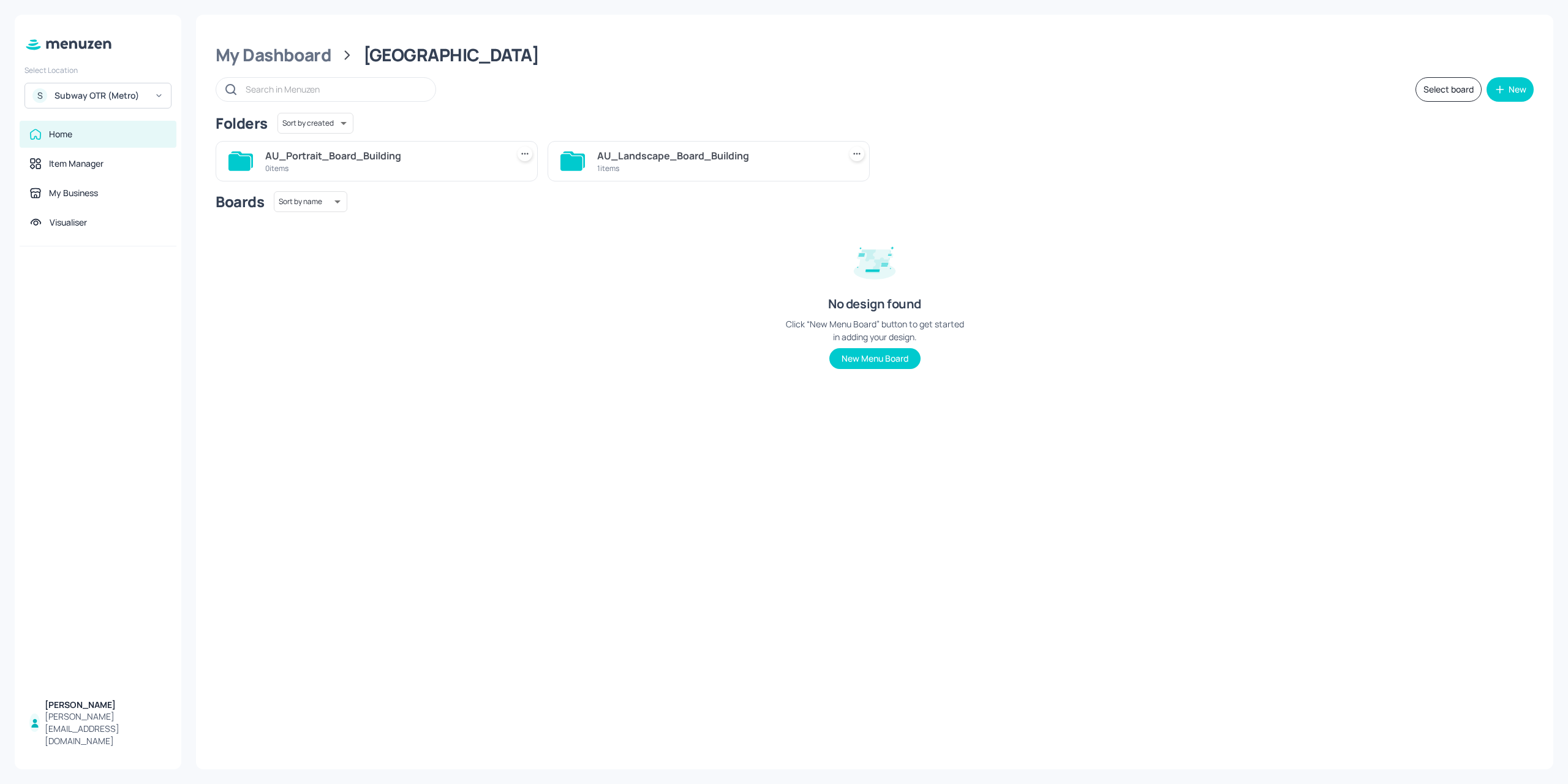
click at [401, 169] on div "0 items" at bounding box center [383, 167] width 237 height 10
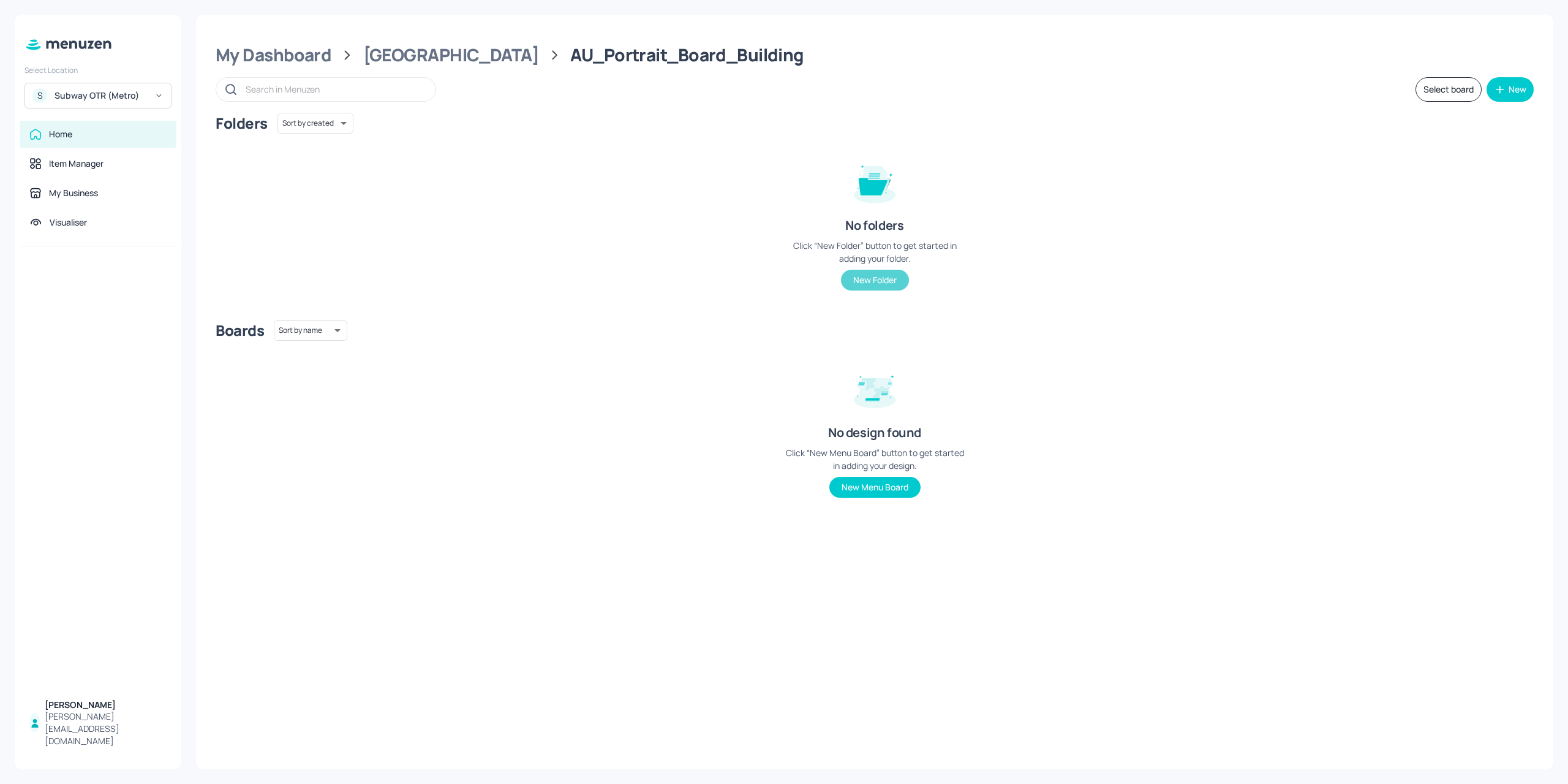
click at [879, 275] on button "New Folder" at bounding box center [875, 280] width 68 height 21
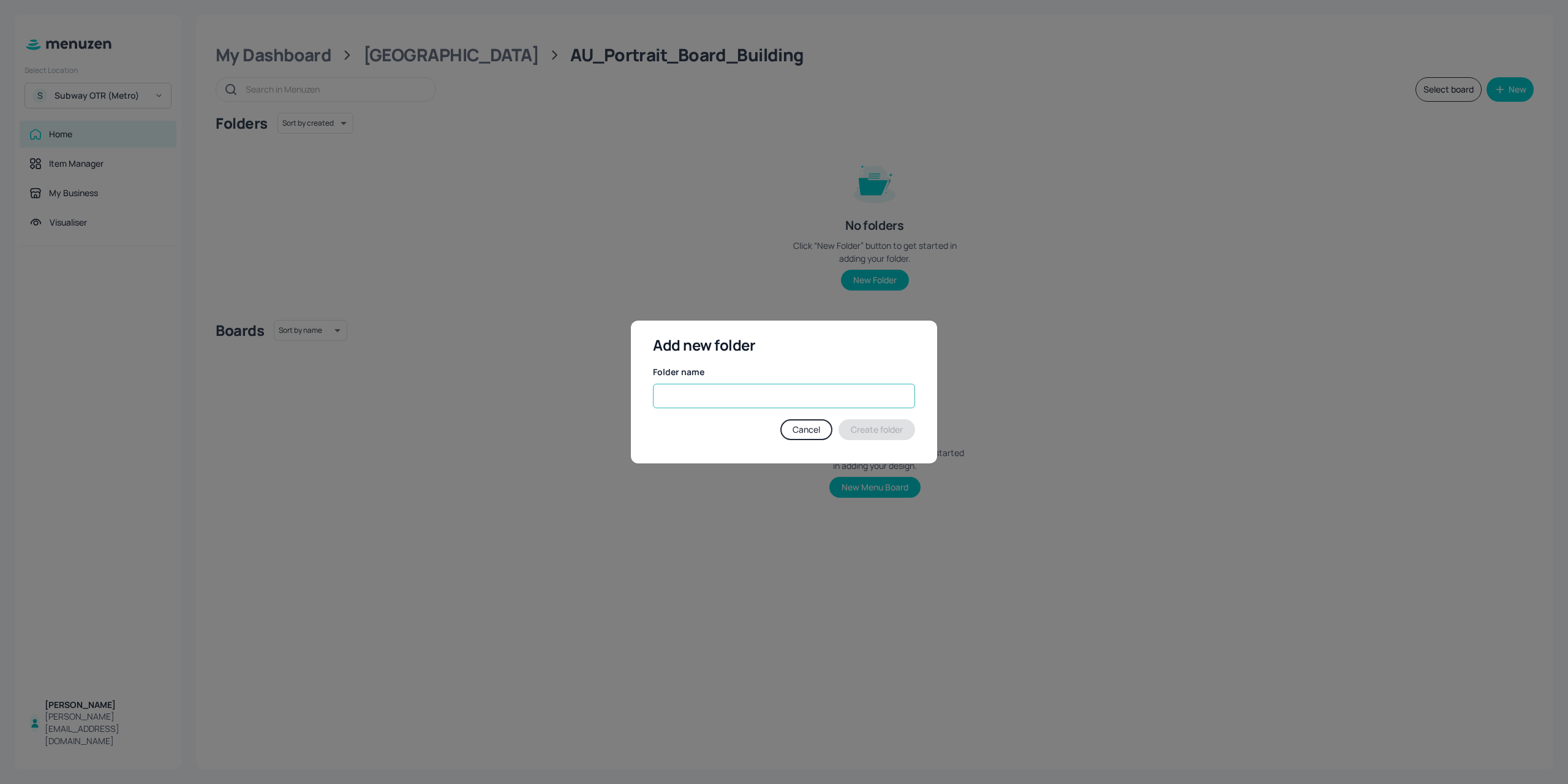
click at [705, 394] on input "text" at bounding box center [784, 396] width 262 height 25
paste input "60th Birthday Campaign"
type input "60th Birthday Campaign"
click at [878, 432] on button "Create folder" at bounding box center [876, 429] width 76 height 21
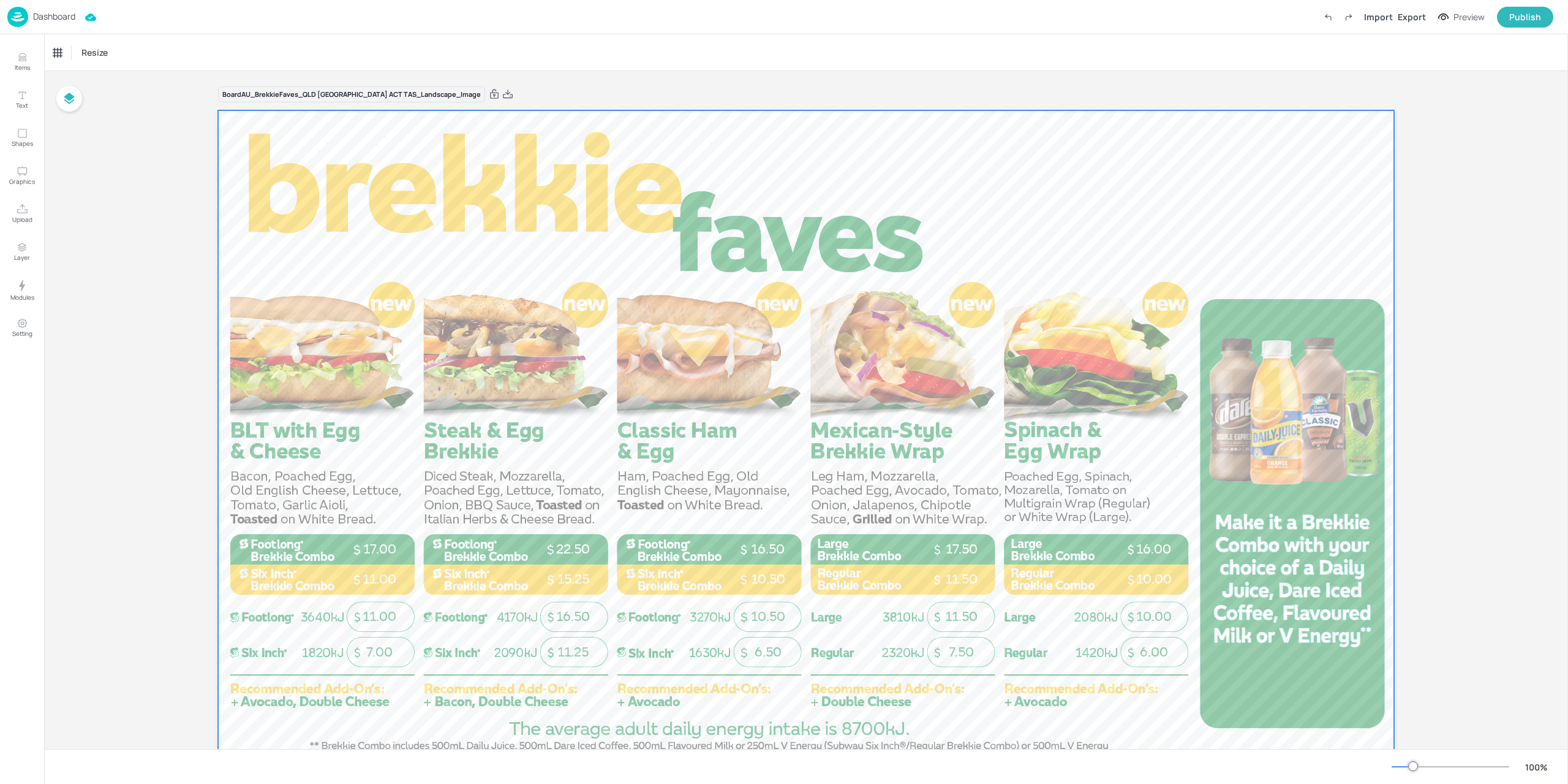
scroll to position [53, 0]
